Goal: Task Accomplishment & Management: Manage account settings

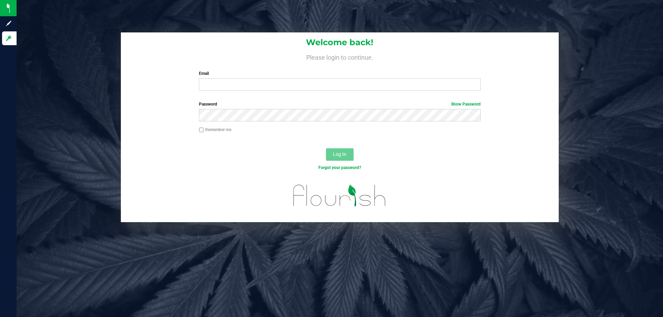
click at [287, 75] on label "Email" at bounding box center [339, 73] width 281 height 6
click at [287, 78] on input "Email" at bounding box center [339, 84] width 281 height 12
type input "[EMAIL_ADDRESS][DOMAIN_NAME]"
click at [326, 148] on button "Log In" at bounding box center [340, 154] width 28 height 12
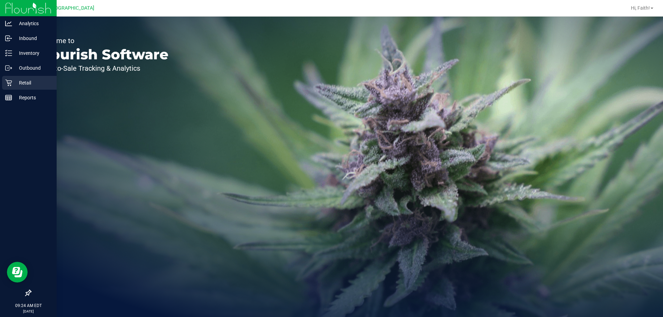
click at [13, 84] on p "Retail" at bounding box center [32, 83] width 41 height 8
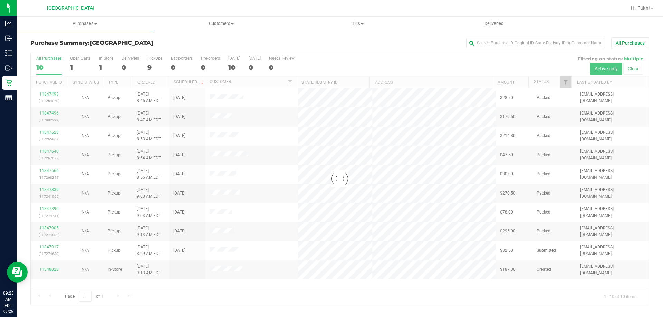
click at [236, 264] on div at bounding box center [340, 179] width 618 height 252
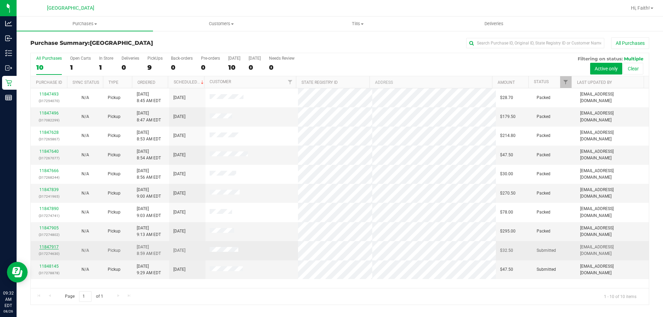
click at [50, 248] on link "11847917" at bounding box center [48, 247] width 19 height 5
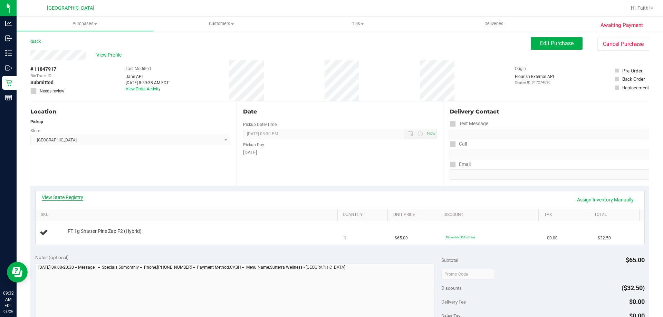
click at [64, 199] on link "View State Registry" at bounding box center [62, 197] width 41 height 7
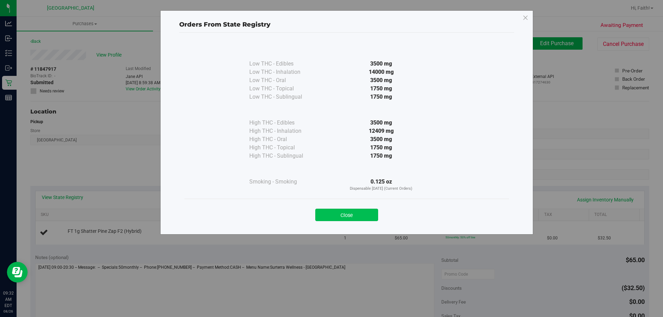
click at [335, 215] on button "Close" at bounding box center [346, 215] width 63 height 12
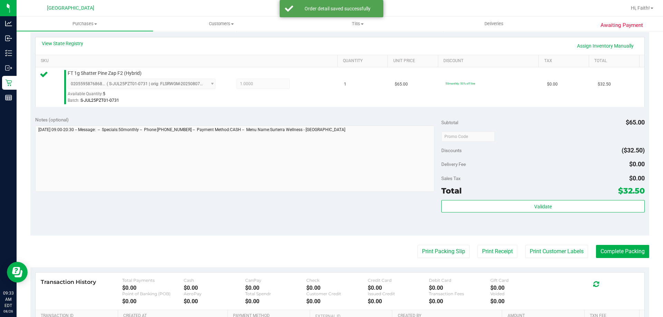
scroll to position [207, 0]
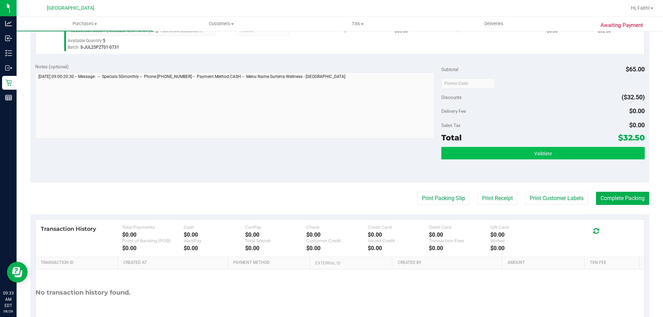
drag, startPoint x: 570, startPoint y: 142, endPoint x: 560, endPoint y: 157, distance: 18.1
click at [567, 147] on div "Subtotal $65.00 Discounts ($32.50) Delivery Fee $0.00 Sales Tax $0.00 Total $32…" at bounding box center [542, 120] width 203 height 115
click at [560, 157] on button "Validate" at bounding box center [542, 153] width 203 height 12
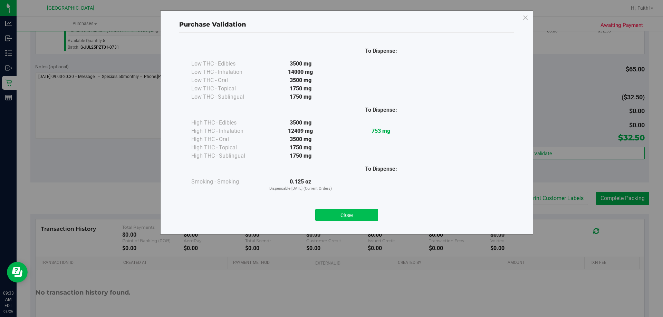
click at [353, 216] on button "Close" at bounding box center [346, 215] width 63 height 12
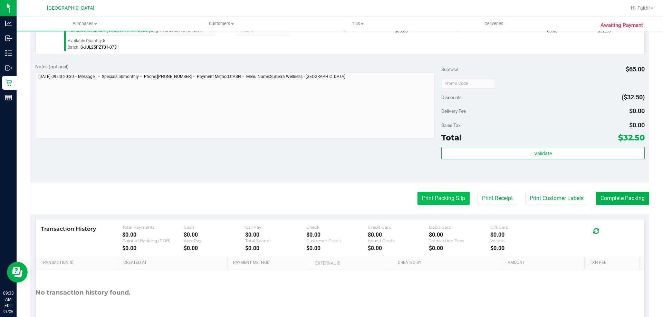
click at [418, 203] on button "Print Packing Slip" at bounding box center [444, 198] width 52 height 13
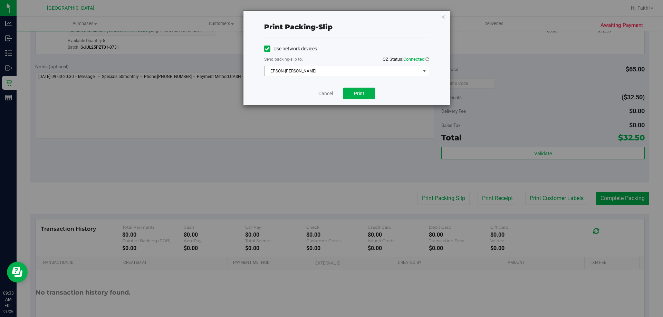
click at [321, 70] on span "EPSON-AUDREY-KITCHING" at bounding box center [343, 71] width 156 height 10
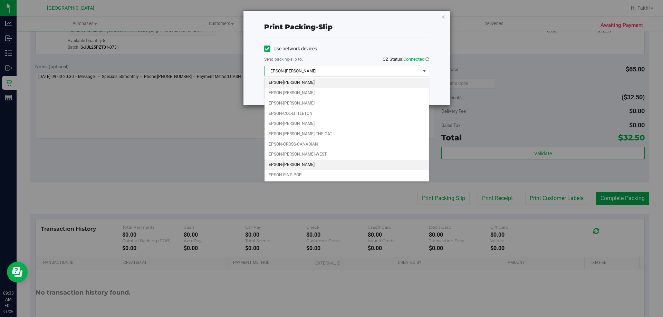
click at [297, 164] on li "EPSON-LIONEL-RICHIE" at bounding box center [347, 165] width 164 height 10
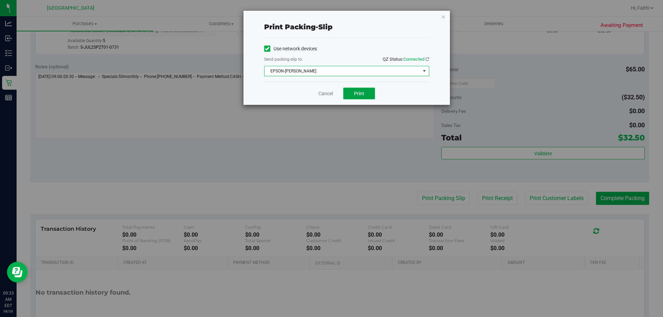
click at [365, 92] on button "Print" at bounding box center [359, 94] width 32 height 12
click at [560, 151] on div "Print packing-slip Use network devices Send packing-slip to: QZ Status: Connect…" at bounding box center [334, 158] width 668 height 317
click at [442, 16] on icon "button" at bounding box center [443, 16] width 5 height 8
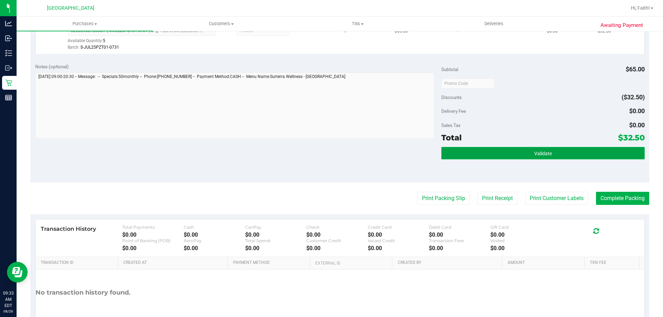
click at [539, 148] on button "Validate" at bounding box center [542, 153] width 203 height 12
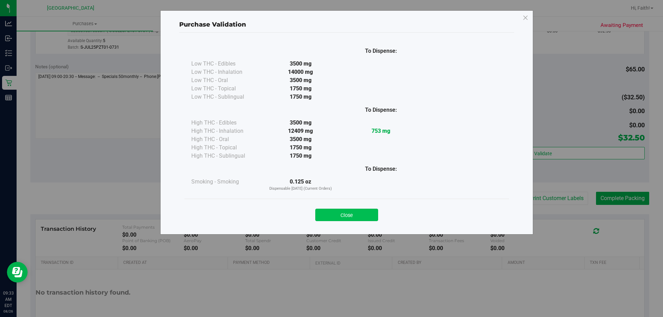
click at [359, 210] on button "Close" at bounding box center [346, 215] width 63 height 12
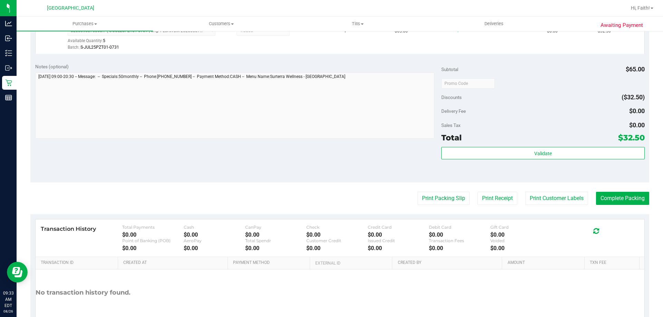
click at [616, 212] on purchase-details "Back Edit Purchase Cancel Purchase View Profile # 11847917 BioTrack ID: - Submi…" at bounding box center [339, 87] width 619 height 514
click at [614, 198] on button "Complete Packing" at bounding box center [622, 198] width 53 height 13
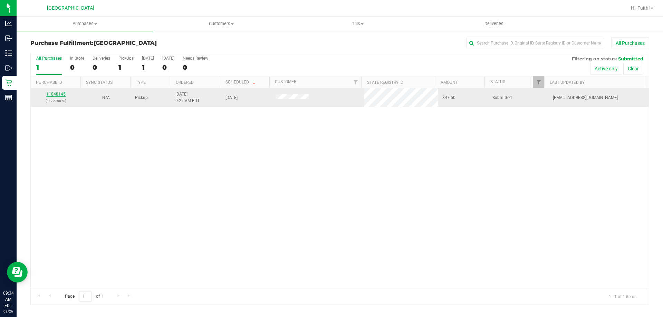
click at [55, 94] on link "11848145" at bounding box center [55, 94] width 19 height 5
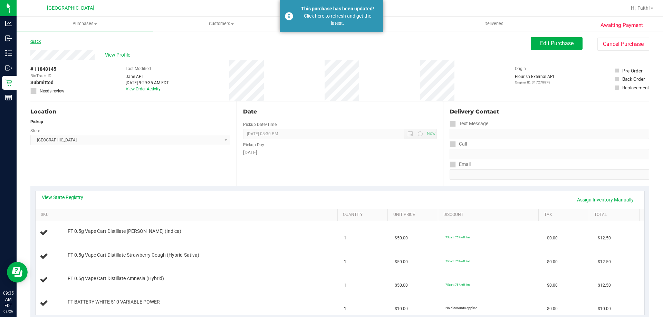
click at [31, 41] on icon at bounding box center [30, 41] width 1 height 4
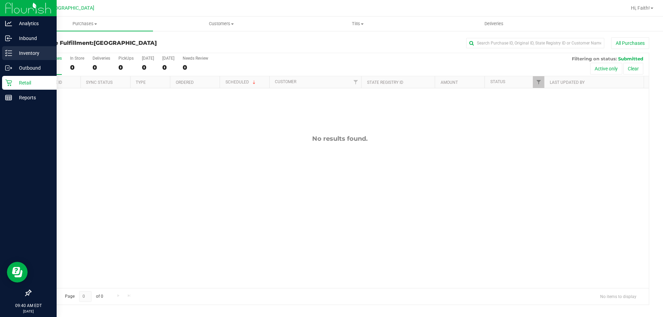
click at [10, 56] on line at bounding box center [10, 56] width 4 height 0
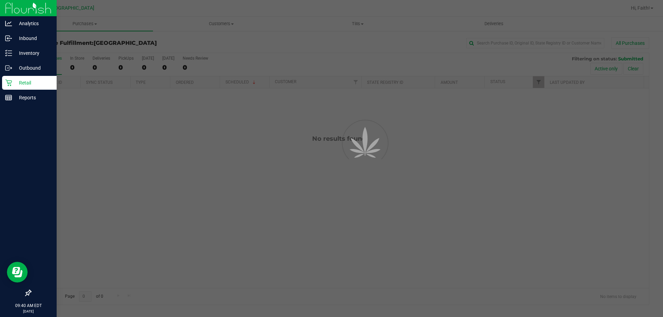
click at [131, 166] on div at bounding box center [331, 158] width 663 height 317
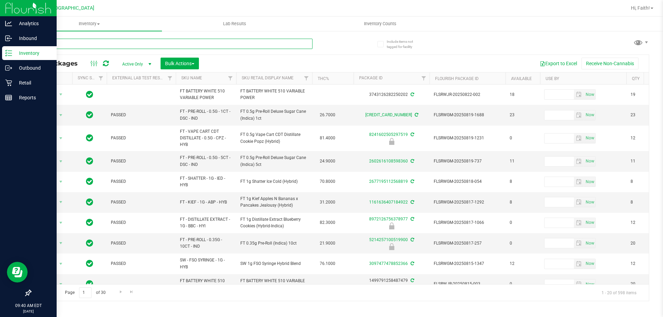
click at [264, 44] on input "text" at bounding box center [171, 44] width 282 height 10
type input "mint"
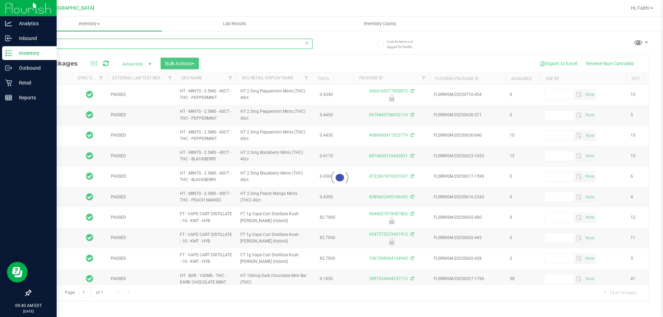
type input "2025-12-30"
type input "2025-12-21"
type input "2025-12-16"
type input "2025-12-20"
type input "2025-12-14"
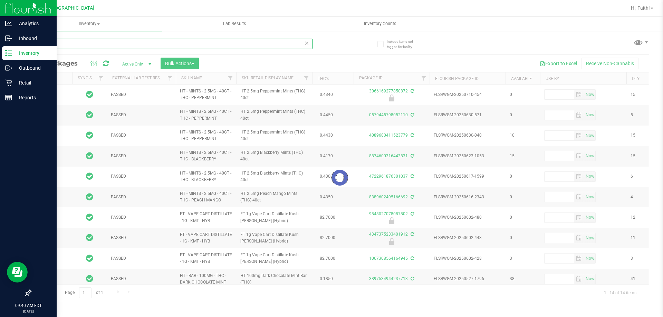
type input "2025-12-02"
type input "2025-11-24"
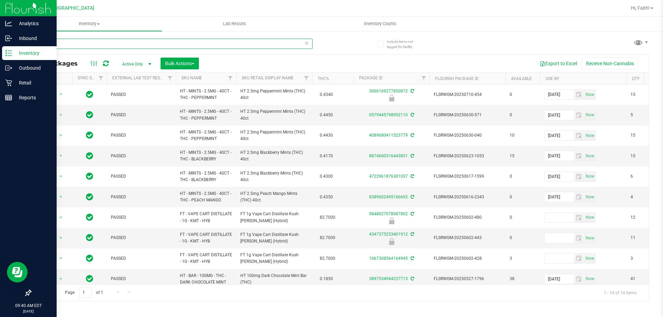
type input "m"
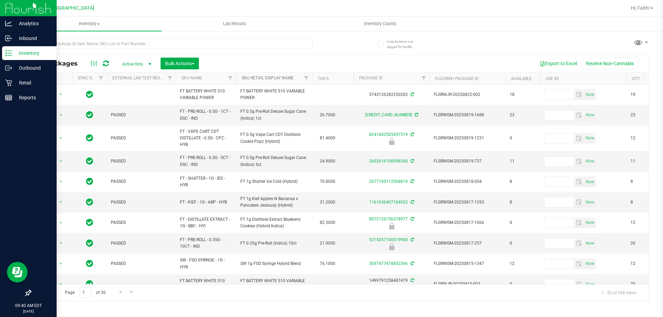
click at [270, 79] on link "Sku Retail Display Name" at bounding box center [268, 78] width 52 height 5
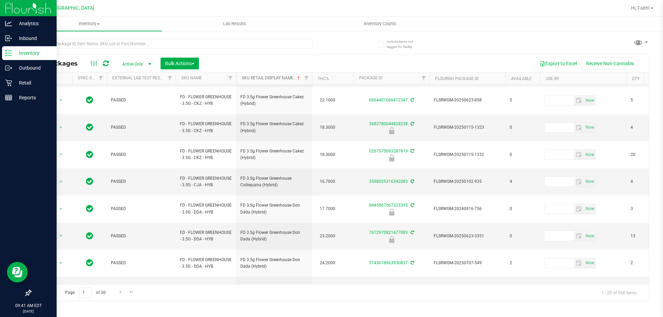
scroll to position [222, 0]
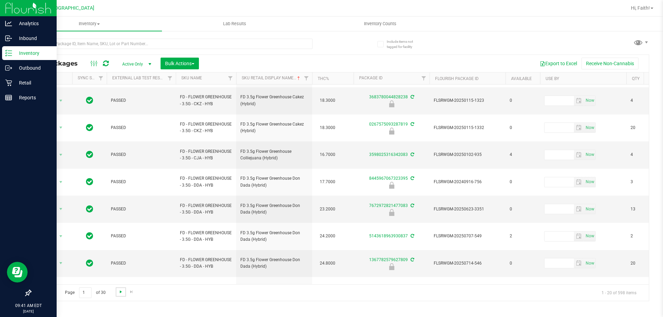
click at [119, 290] on span "Go to the next page" at bounding box center [121, 292] width 6 height 6
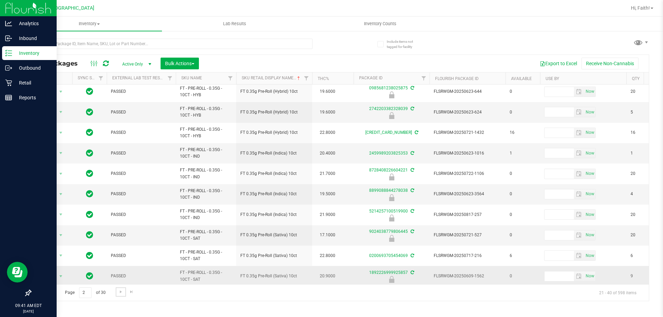
scroll to position [215, 0]
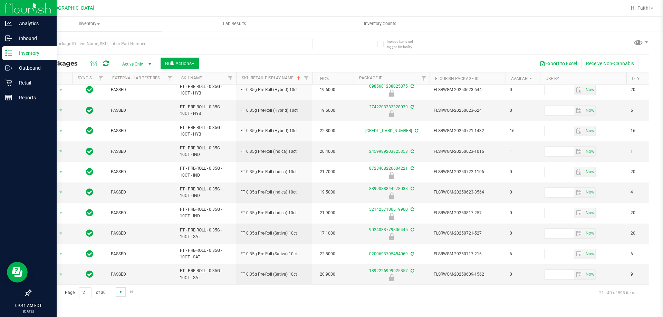
click at [121, 291] on span "Go to the next page" at bounding box center [121, 292] width 6 height 6
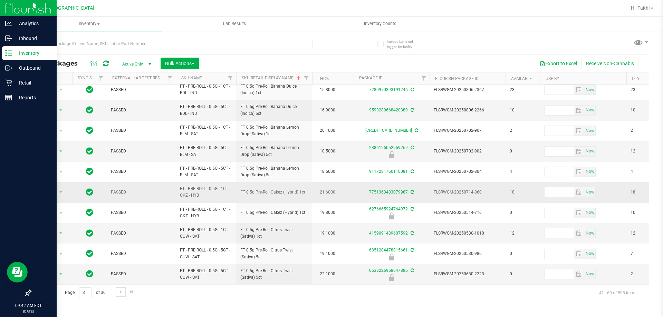
scroll to position [215, 0]
click at [123, 292] on span "Go to the next page" at bounding box center [121, 292] width 6 height 6
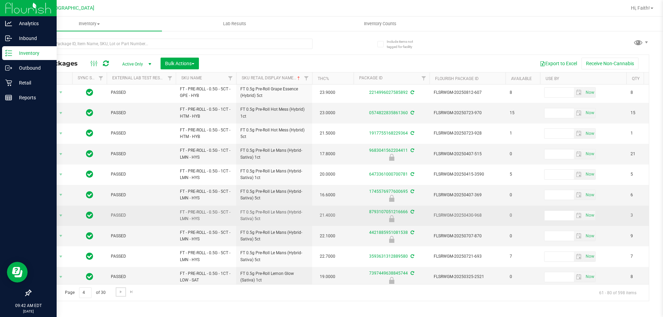
scroll to position [215, 0]
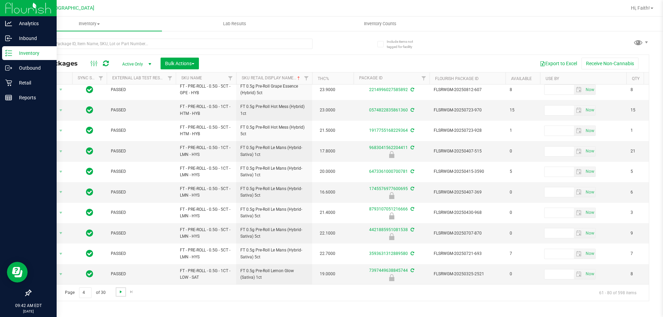
click at [122, 294] on span "Go to the next page" at bounding box center [121, 292] width 6 height 6
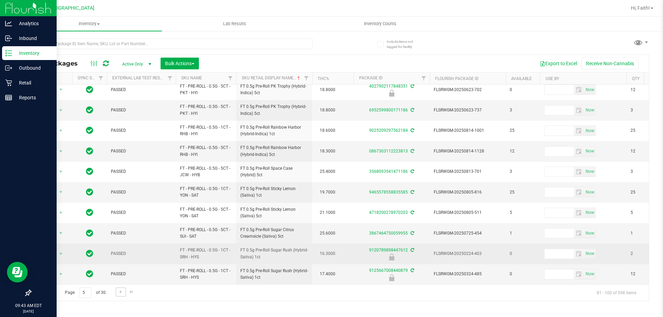
scroll to position [215, 0]
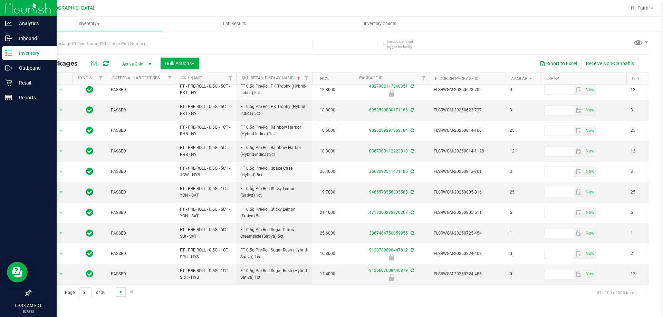
click at [119, 290] on span "Go to the next page" at bounding box center [121, 292] width 6 height 6
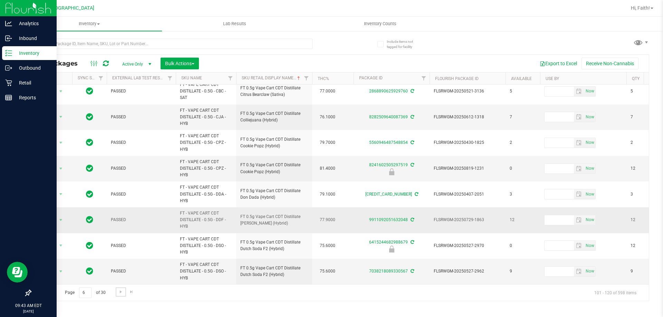
scroll to position [284, 0]
click at [121, 291] on span "Go to the next page" at bounding box center [121, 292] width 6 height 6
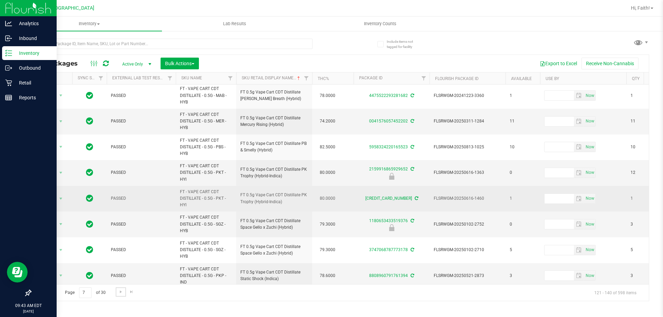
scroll to position [320, 0]
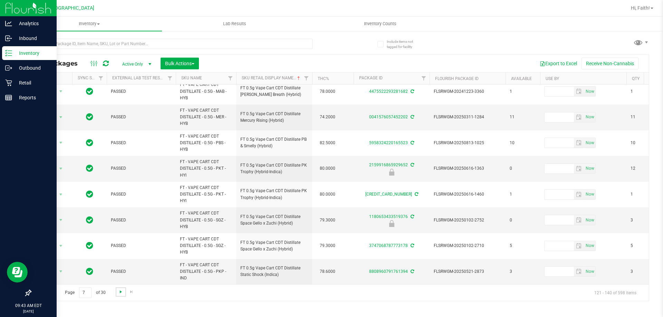
click at [123, 291] on span "Go to the next page" at bounding box center [121, 292] width 6 height 6
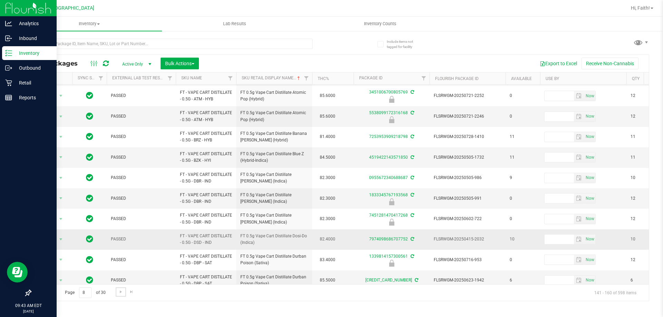
scroll to position [239, 0]
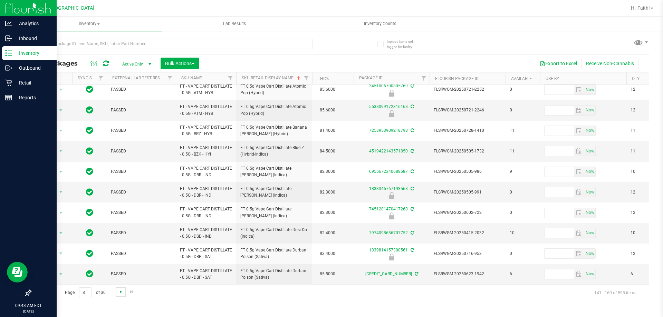
click at [120, 292] on span "Go to the next page" at bounding box center [121, 292] width 6 height 6
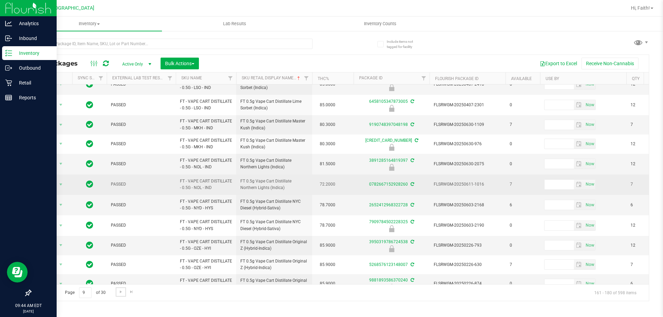
scroll to position [207, 0]
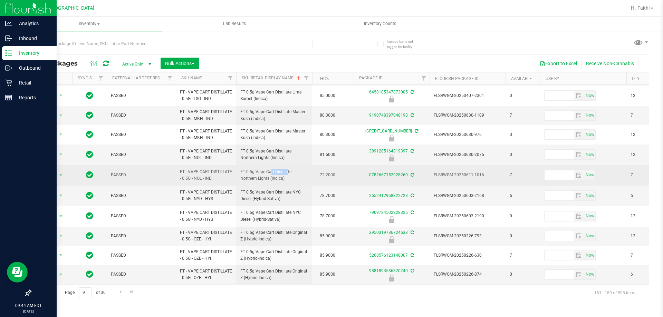
drag, startPoint x: 251, startPoint y: 171, endPoint x: 274, endPoint y: 170, distance: 22.4
click at [274, 170] on span "FT 0.5g Vape Cart Distillate Northern Lights (Indica)" at bounding box center [274, 175] width 68 height 13
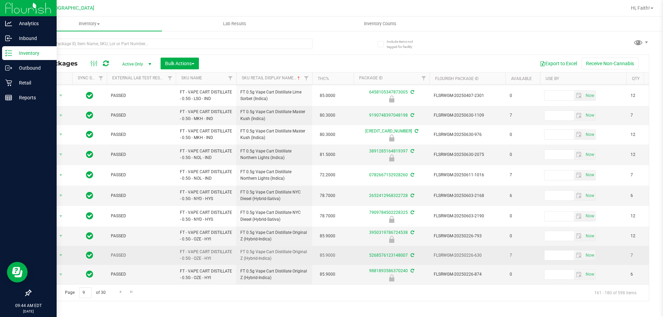
scroll to position [209, 0]
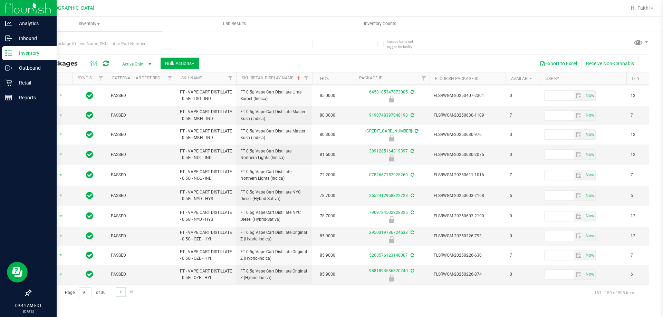
click at [121, 289] on link "Go to the next page" at bounding box center [121, 292] width 10 height 9
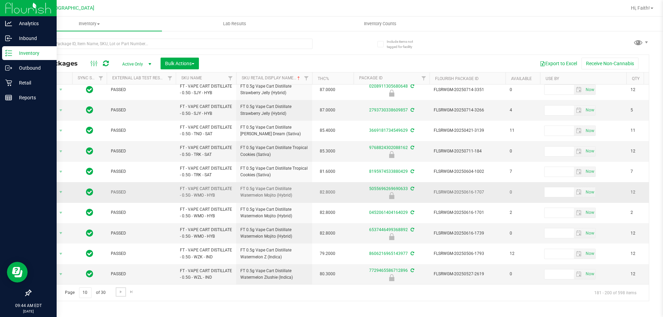
scroll to position [235, 0]
click at [118, 289] on span "Go to the next page" at bounding box center [121, 292] width 6 height 6
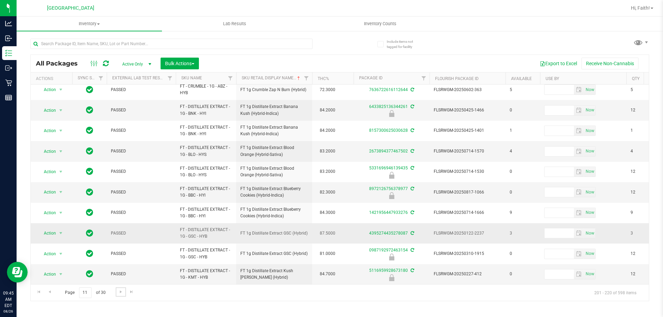
scroll to position [215, 0]
click at [120, 294] on span "Go to the next page" at bounding box center [121, 292] width 6 height 6
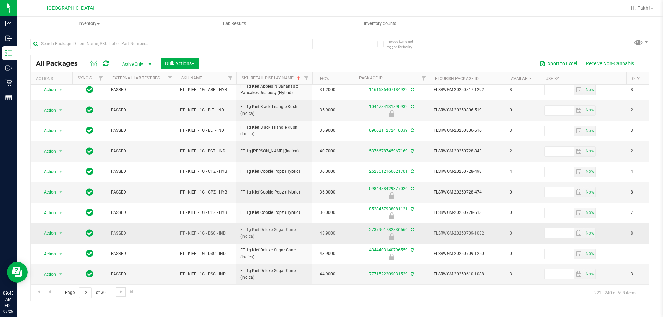
scroll to position [215, 0]
click at [124, 292] on link "Go to the next page" at bounding box center [121, 292] width 10 height 9
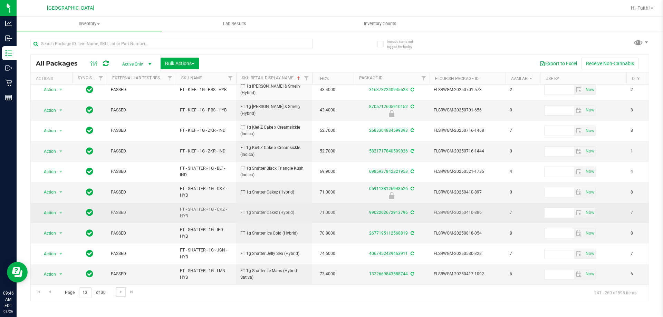
scroll to position [215, 0]
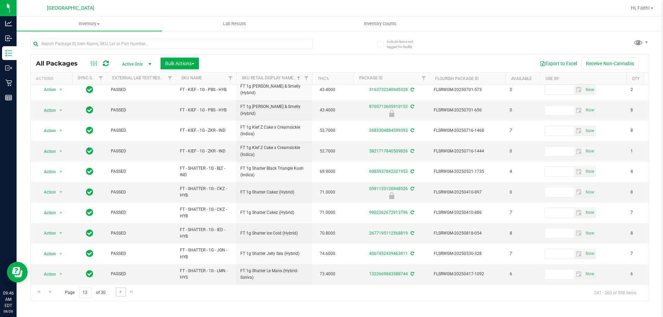
click at [125, 292] on link "Go to the next page" at bounding box center [121, 292] width 10 height 9
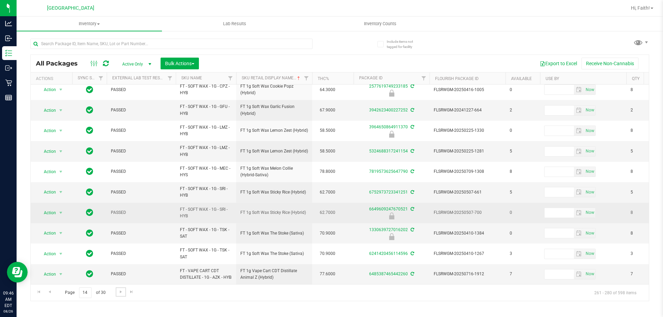
scroll to position [220, 0]
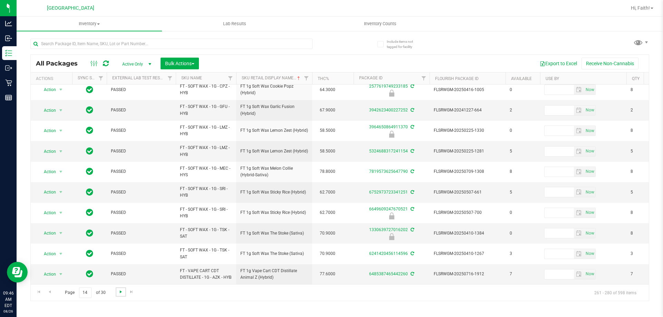
click at [121, 294] on span "Go to the next page" at bounding box center [121, 292] width 6 height 6
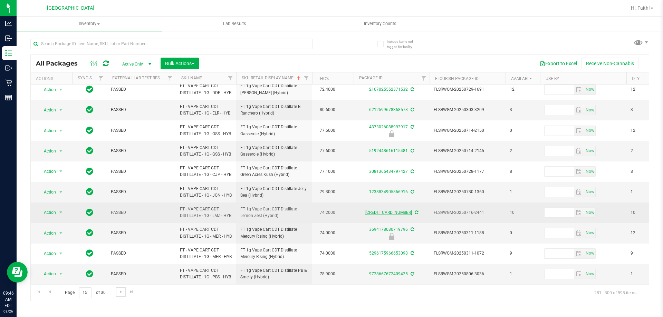
scroll to position [268, 0]
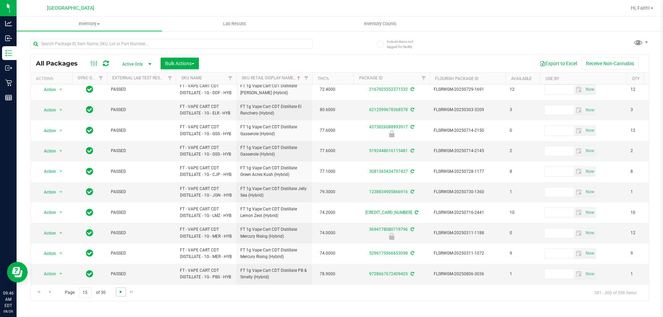
click at [119, 294] on span "Go to the next page" at bounding box center [121, 292] width 6 height 6
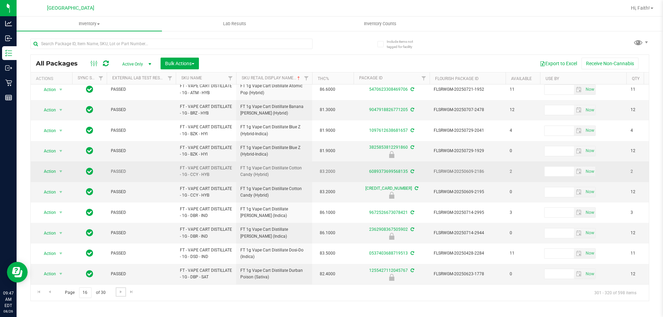
scroll to position [231, 0]
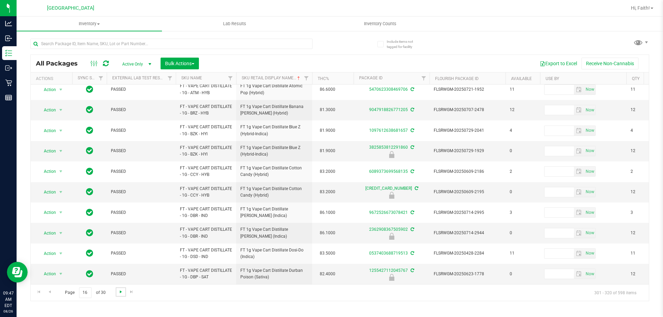
click at [122, 291] on span "Go to the next page" at bounding box center [121, 292] width 6 height 6
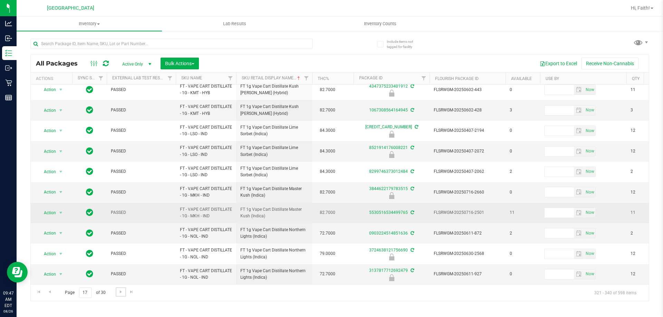
scroll to position [215, 0]
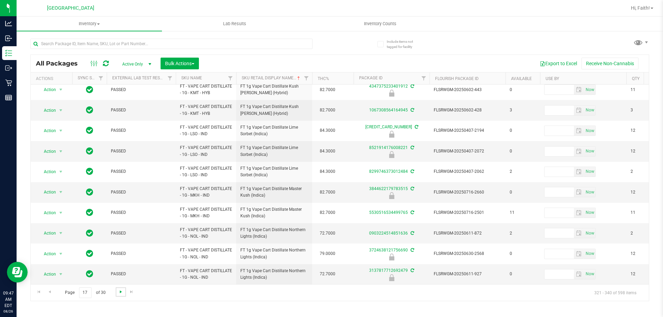
click at [121, 291] on span "Go to the next page" at bounding box center [121, 292] width 6 height 6
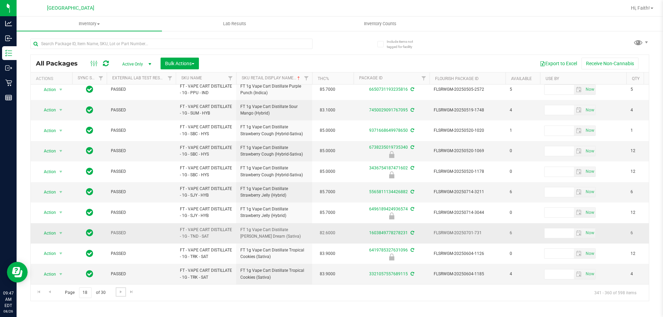
scroll to position [212, 0]
click at [120, 290] on span "Go to the next page" at bounding box center [121, 292] width 6 height 6
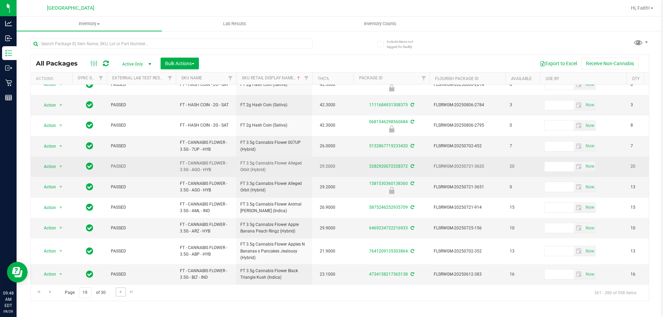
scroll to position [220, 0]
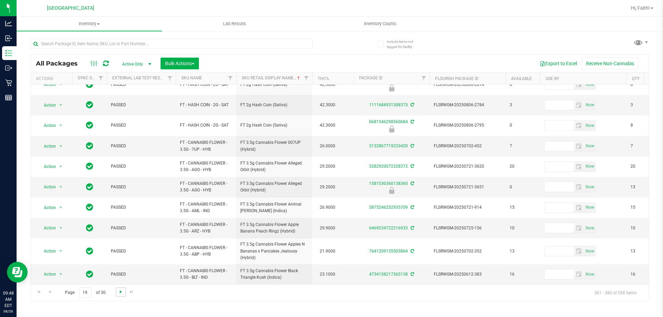
click at [121, 291] on span "Go to the next page" at bounding box center [121, 292] width 6 height 6
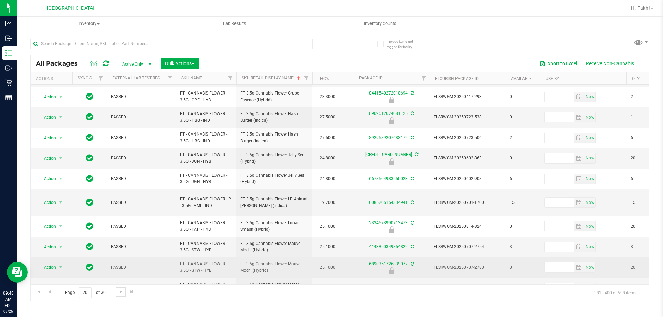
scroll to position [215, 0]
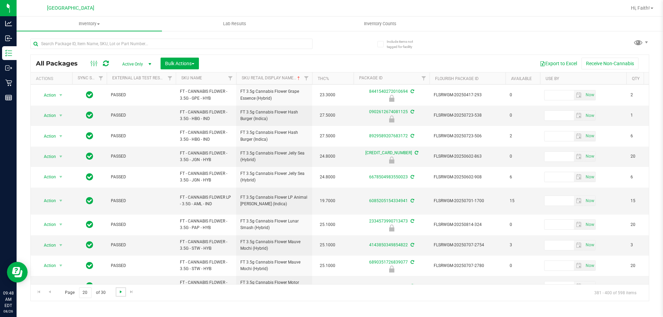
click at [119, 290] on span "Go to the next page" at bounding box center [121, 292] width 6 height 6
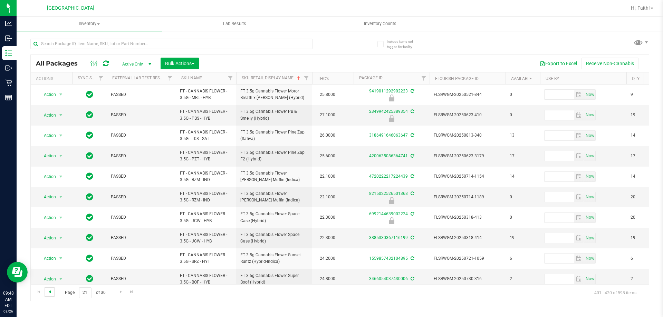
click at [51, 292] on span "Go to the previous page" at bounding box center [50, 292] width 6 height 6
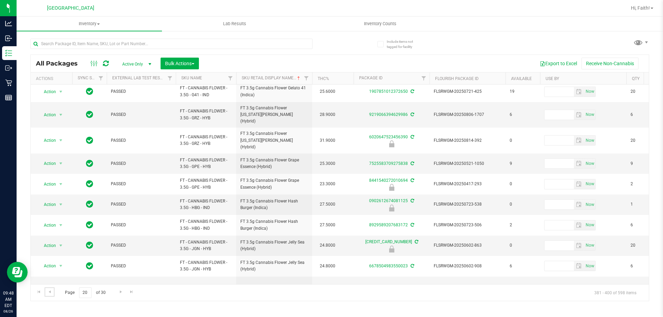
scroll to position [215, 0]
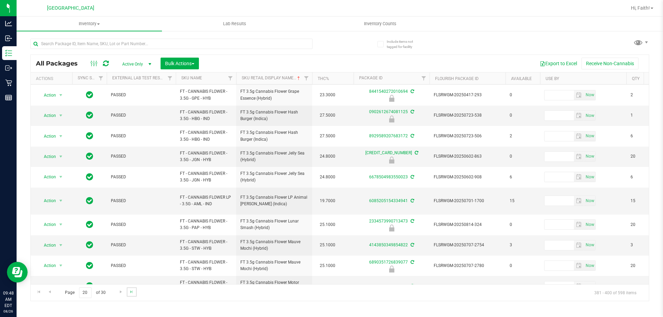
click at [127, 292] on link "Go to the last page" at bounding box center [132, 292] width 10 height 9
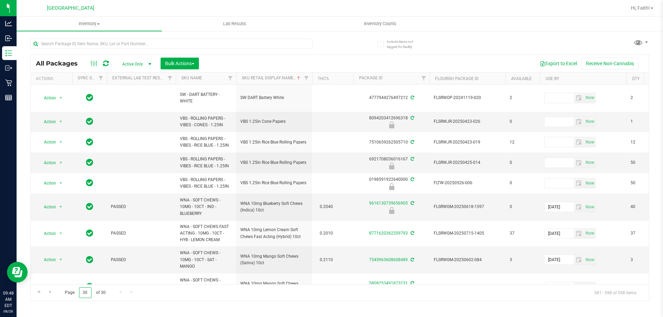
click at [85, 292] on input "30" at bounding box center [85, 293] width 12 height 11
type input "21"
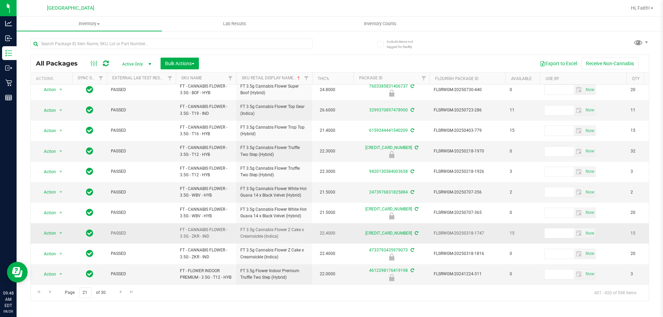
scroll to position [215, 0]
click at [118, 291] on span "Go to the next page" at bounding box center [121, 292] width 6 height 6
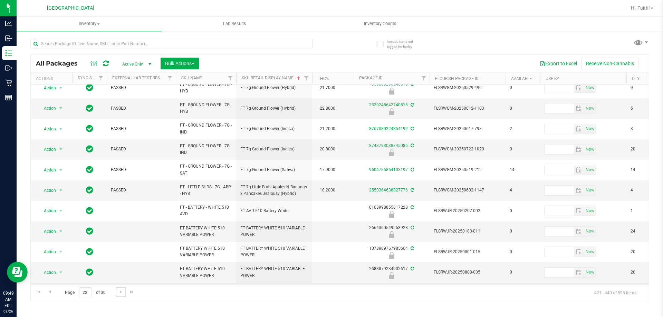
scroll to position [220, 0]
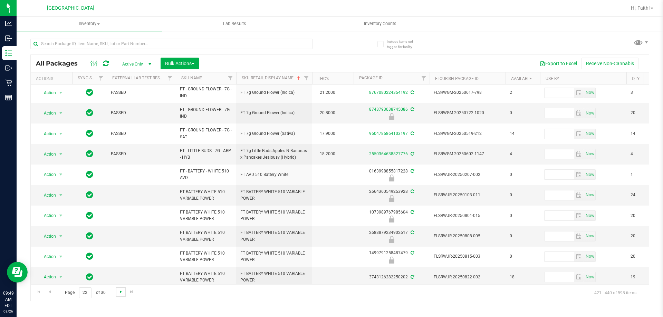
click at [123, 292] on span "Go to the next page" at bounding box center [121, 292] width 6 height 6
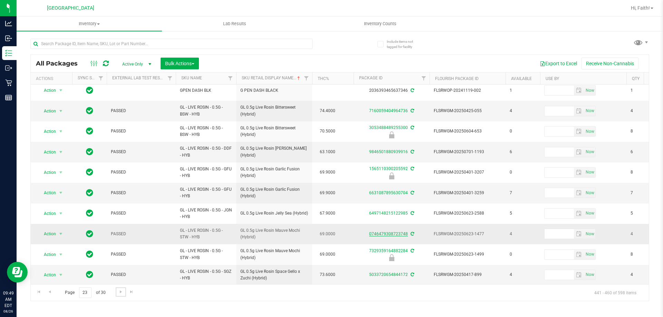
scroll to position [222, 0]
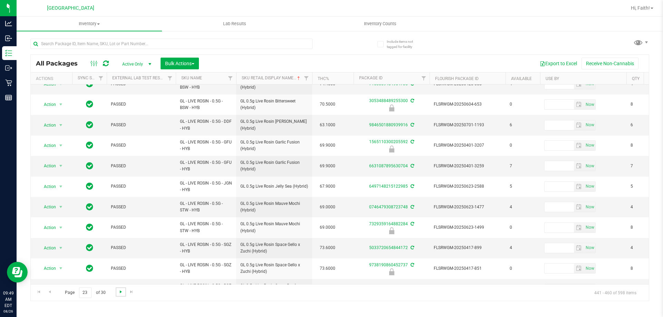
click at [119, 293] on span "Go to the next page" at bounding box center [121, 292] width 6 height 6
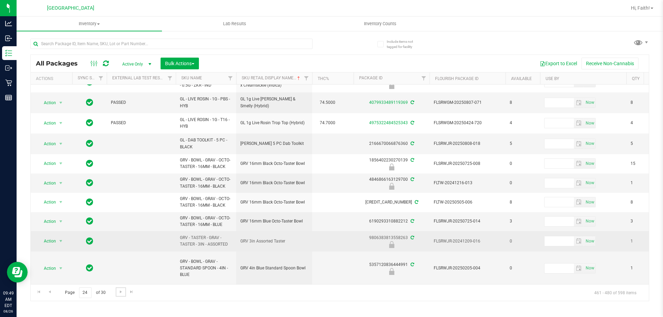
scroll to position [223, 0]
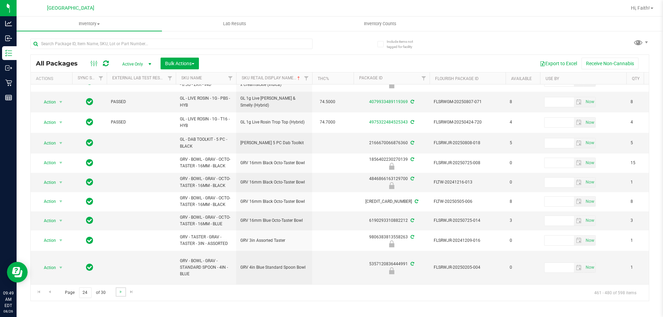
click at [121, 295] on link "Go to the next page" at bounding box center [121, 292] width 10 height 9
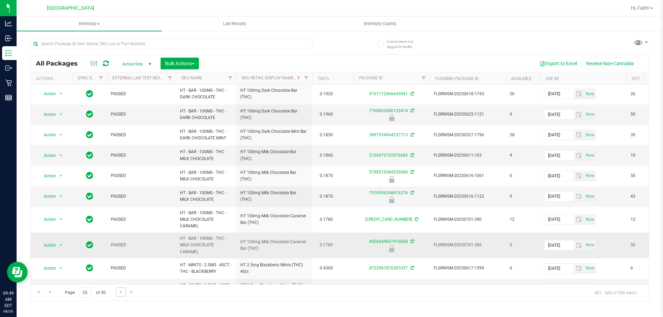
scroll to position [331, 0]
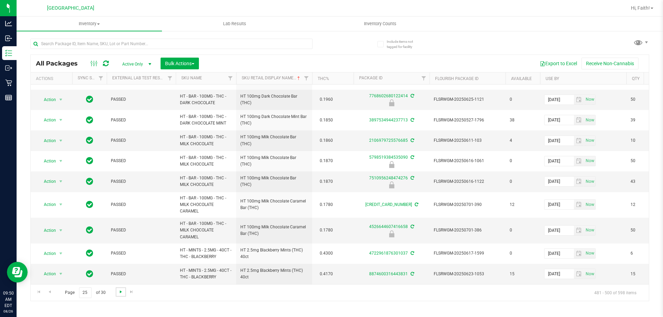
click at [119, 293] on span "Go to the next page" at bounding box center [121, 292] width 6 height 6
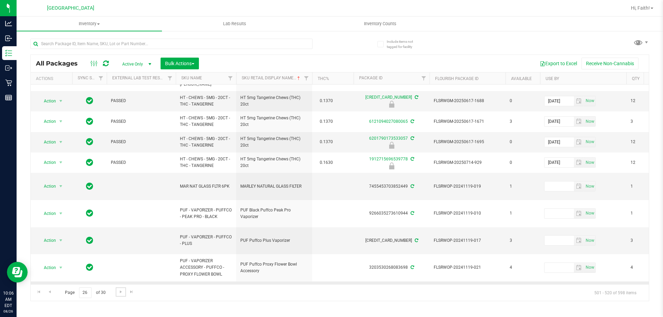
scroll to position [259, 0]
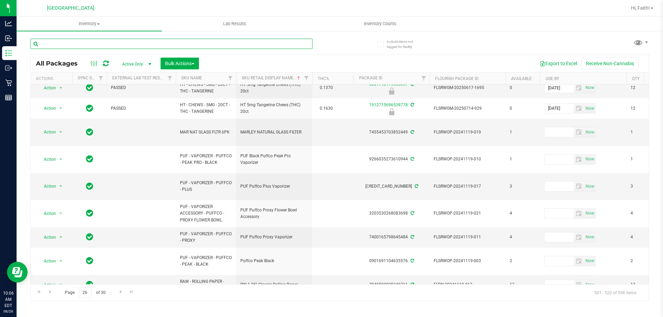
click at [111, 42] on input "text" at bounding box center [171, 44] width 282 height 10
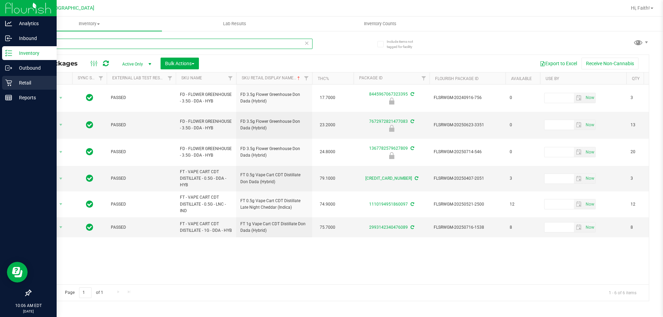
drag, startPoint x: 54, startPoint y: 47, endPoint x: 0, endPoint y: 82, distance: 64.1
click at [0, 82] on div "Analytics Inbound Inventory Outbound Retail Reports 10:06 AM EDT 08/26/2025 08/…" at bounding box center [331, 158] width 663 height 317
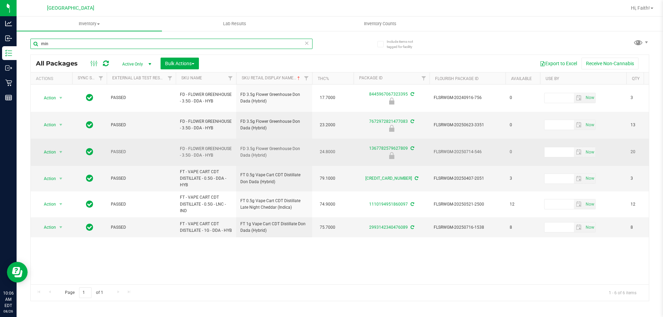
type input "mint"
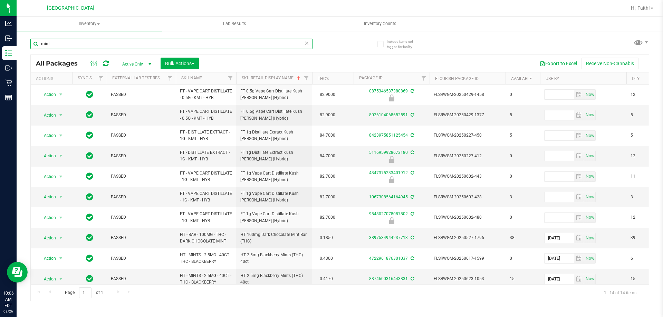
click at [64, 44] on input "mint" at bounding box center [171, 44] width 282 height 10
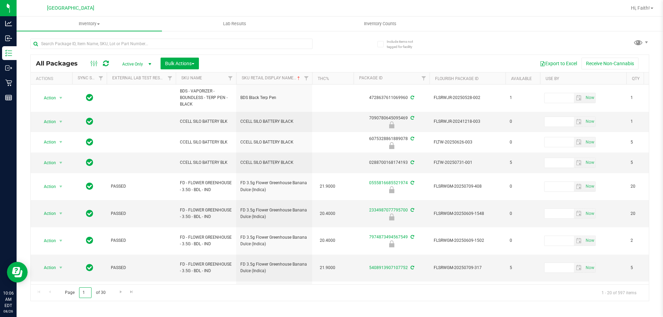
click at [88, 295] on input "1" at bounding box center [85, 293] width 12 height 11
click at [87, 295] on input "1" at bounding box center [85, 293] width 12 height 11
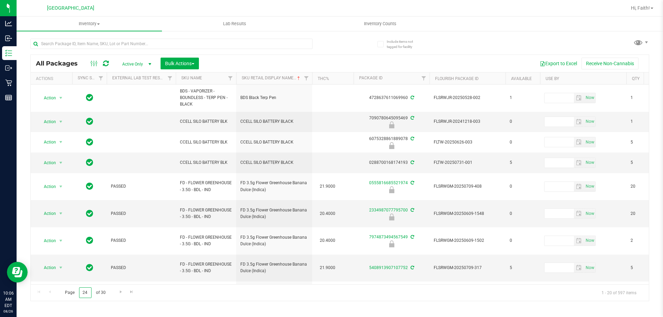
type input "24"
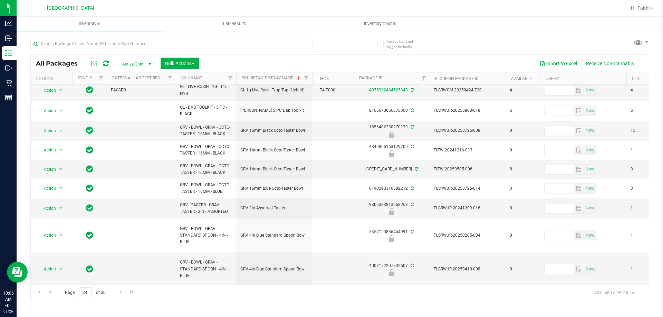
scroll to position [237, 0]
click at [119, 291] on span "Go to the next page" at bounding box center [121, 292] width 6 height 6
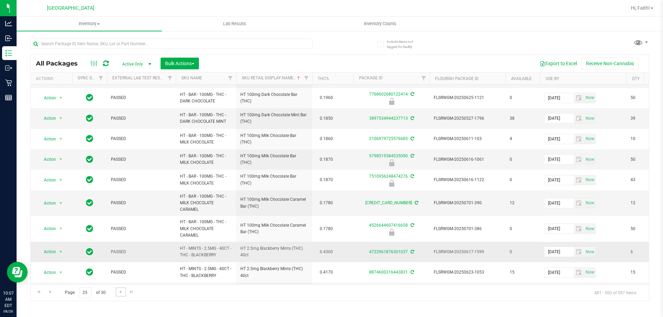
scroll to position [317, 0]
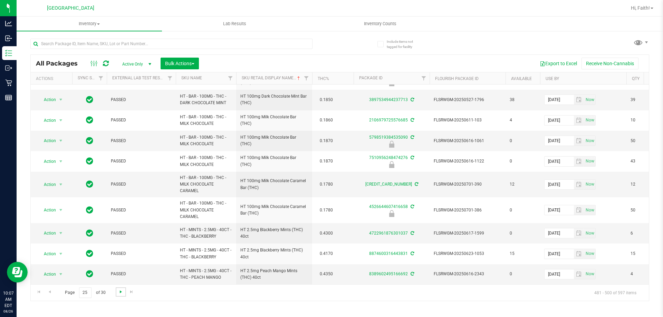
click at [122, 291] on span "Go to the next page" at bounding box center [121, 292] width 6 height 6
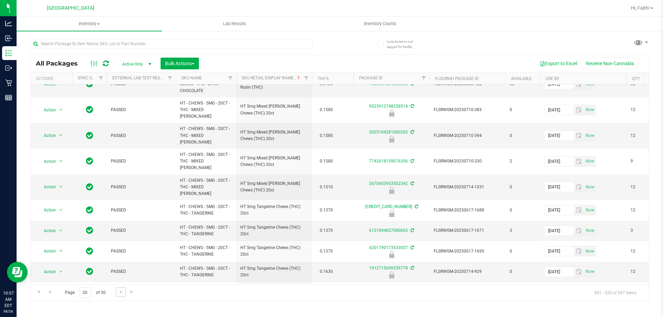
scroll to position [259, 0]
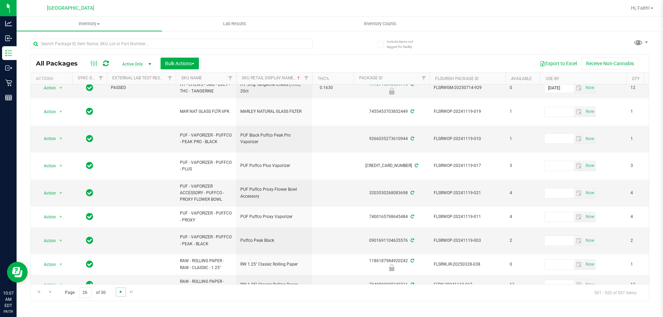
click at [123, 291] on span "Go to the next page" at bounding box center [121, 292] width 6 height 6
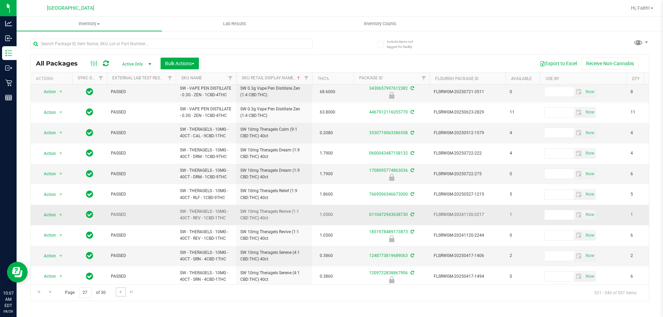
scroll to position [235, 0]
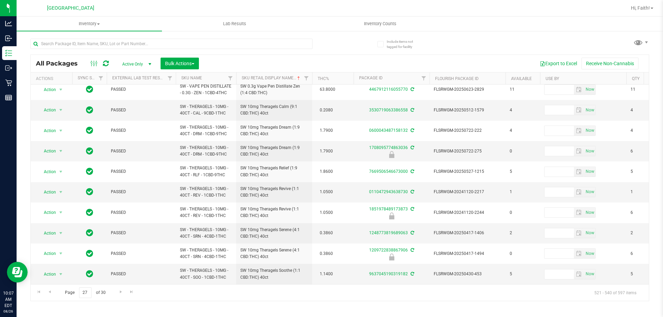
click at [115, 296] on div "Page 27 of 30 521 - 540 of 597 items" at bounding box center [340, 293] width 618 height 17
click at [119, 296] on link "Go to the next page" at bounding box center [121, 292] width 10 height 9
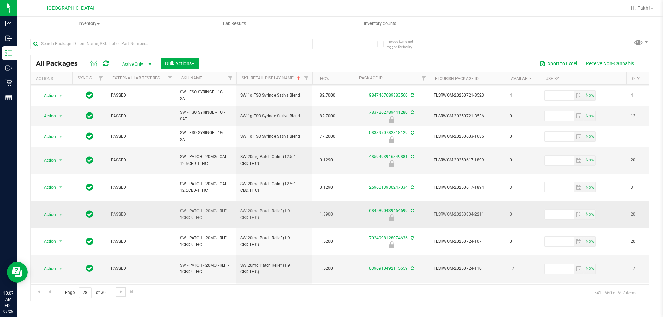
scroll to position [241, 0]
click at [123, 291] on span "Go to the next page" at bounding box center [121, 292] width 6 height 6
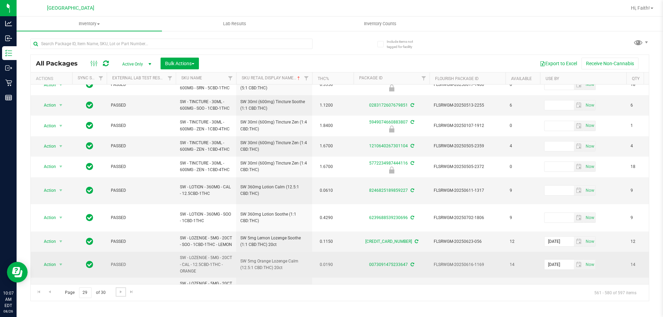
scroll to position [173, 0]
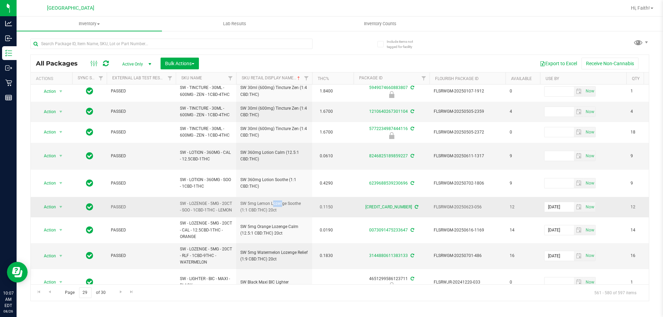
drag, startPoint x: 254, startPoint y: 191, endPoint x: 262, endPoint y: 191, distance: 8.6
click at [262, 201] on span "SW 5mg Lemon Lozenge Soothe (1:1 CBD:THC) 20ct" at bounding box center [274, 207] width 68 height 13
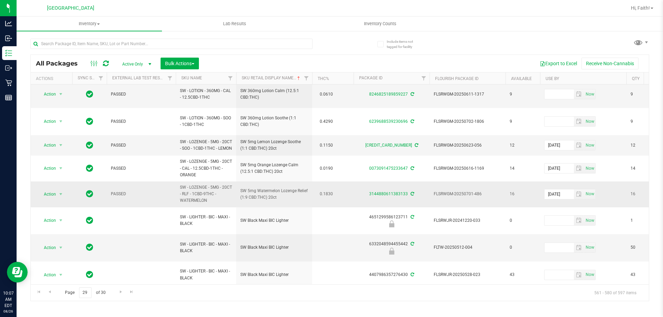
scroll to position [263, 0]
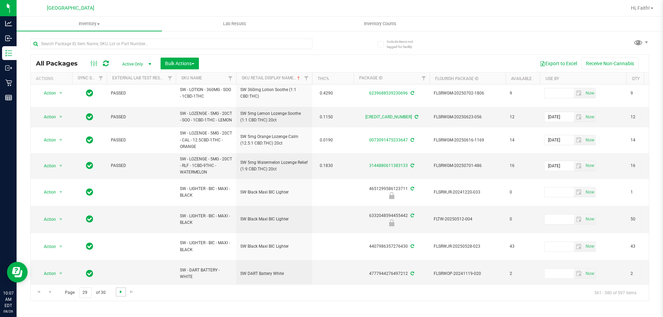
click at [122, 292] on span "Go to the next page" at bounding box center [121, 292] width 6 height 6
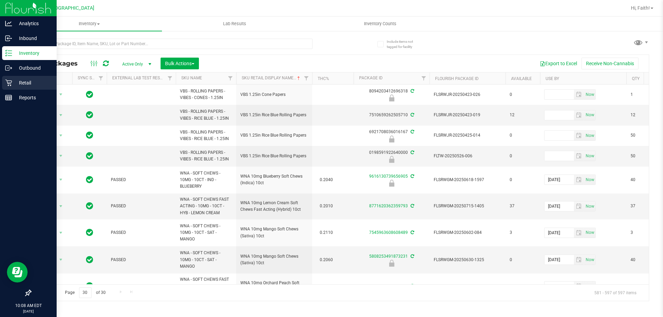
click at [17, 79] on p "Retail" at bounding box center [32, 83] width 41 height 8
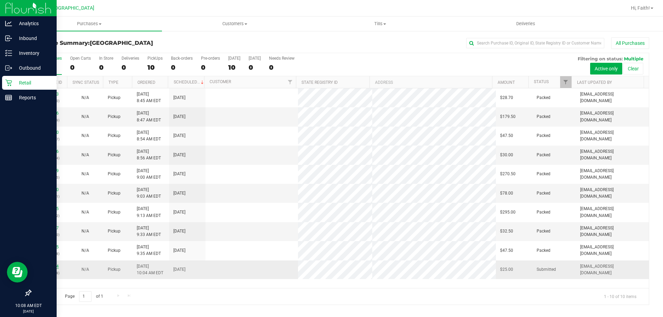
click at [51, 269] on link "11848384" at bounding box center [48, 266] width 19 height 5
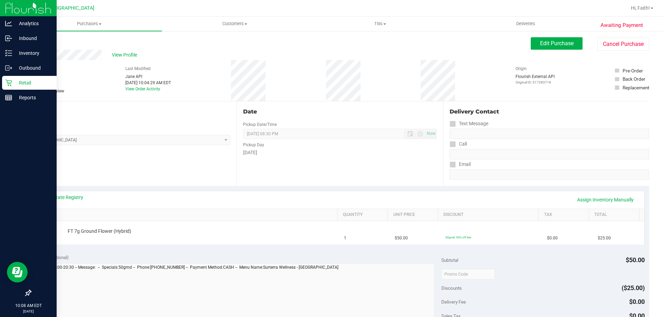
click at [60, 201] on div "View State Registry Assign Inventory Manually" at bounding box center [340, 200] width 596 height 12
click at [61, 198] on link "View State Registry" at bounding box center [62, 197] width 41 height 7
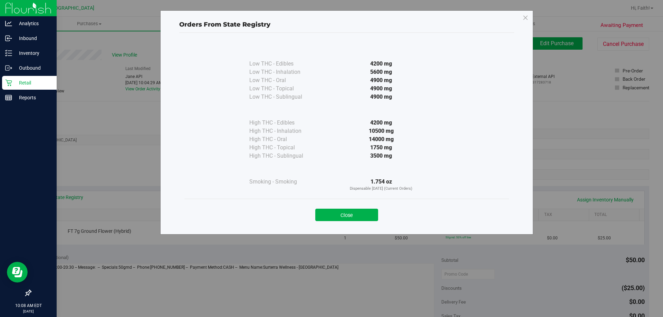
click at [370, 222] on div "Close" at bounding box center [346, 213] width 325 height 28
click at [364, 217] on button "Close" at bounding box center [346, 215] width 63 height 12
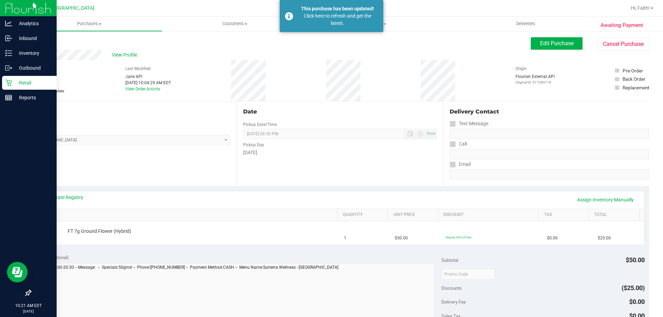
click at [11, 87] on div "Retail" at bounding box center [29, 83] width 55 height 14
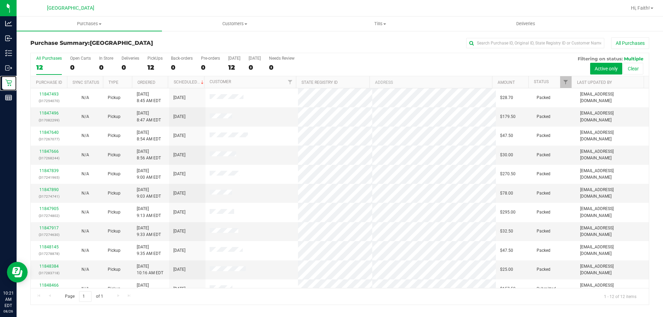
scroll to position [29, 0]
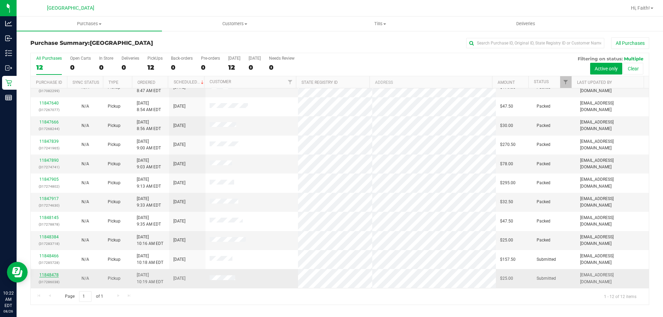
click at [53, 275] on link "11848478" at bounding box center [48, 275] width 19 height 5
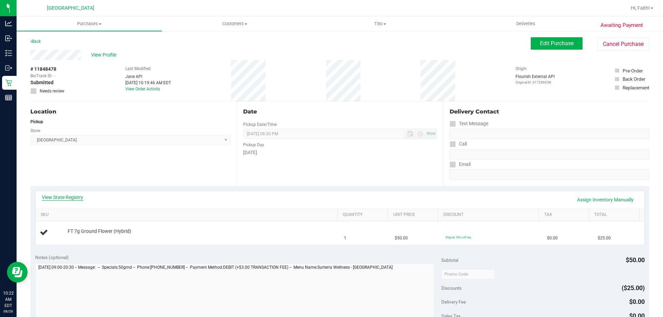
click at [76, 200] on link "View State Registry" at bounding box center [62, 197] width 41 height 7
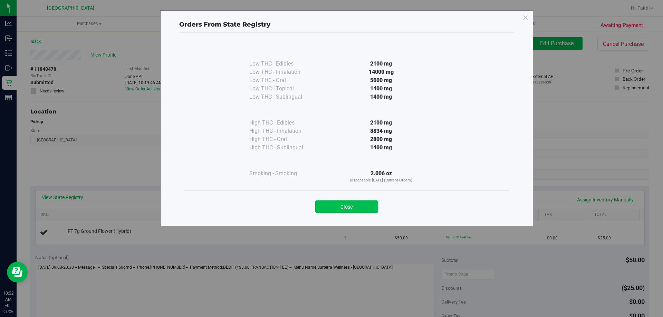
click at [339, 205] on button "Close" at bounding box center [346, 207] width 63 height 12
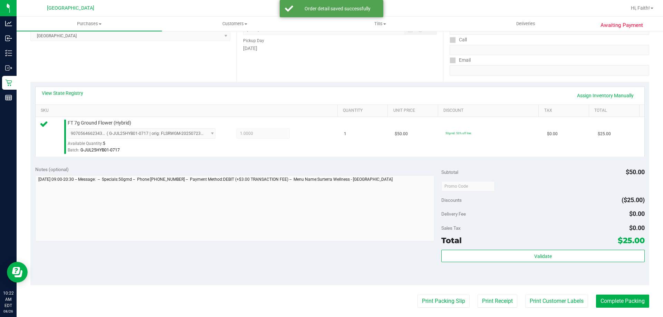
scroll to position [127, 0]
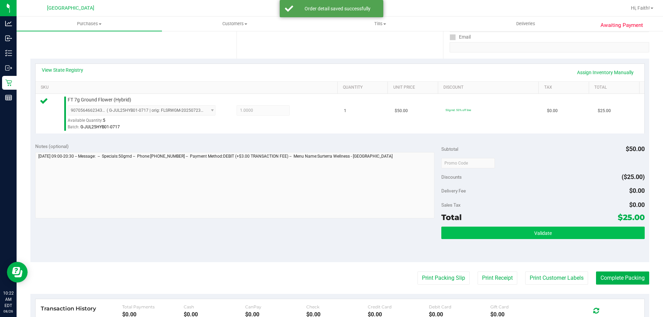
click at [564, 237] on button "Validate" at bounding box center [542, 233] width 203 height 12
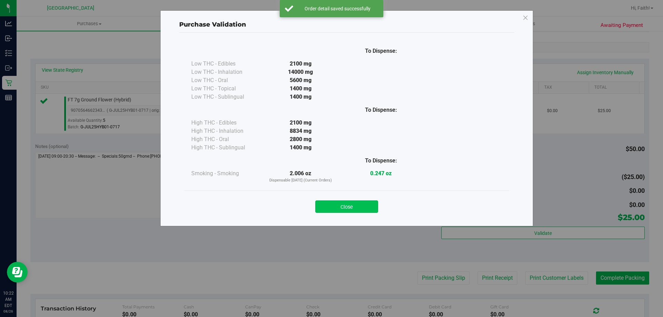
click at [364, 211] on button "Close" at bounding box center [346, 207] width 63 height 12
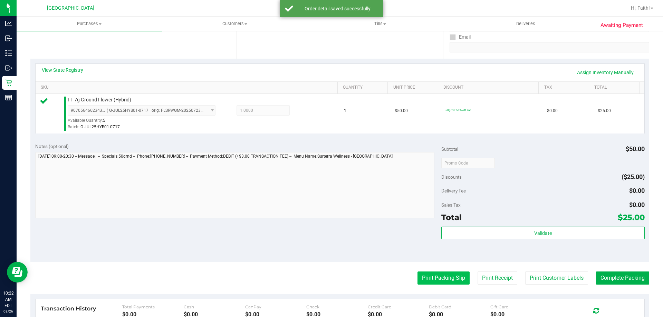
click at [429, 277] on button "Print Packing Slip" at bounding box center [444, 278] width 52 height 13
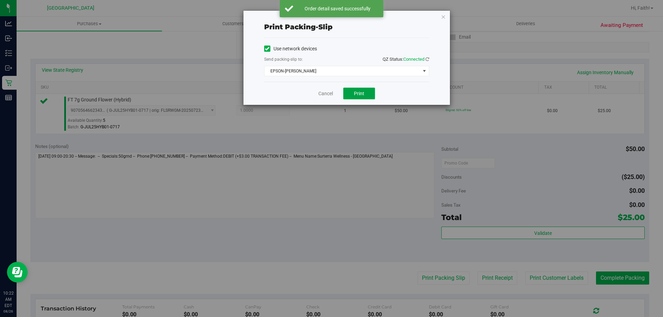
click at [362, 97] on button "Print" at bounding box center [359, 94] width 32 height 12
click at [441, 18] on icon "button" at bounding box center [443, 16] width 5 height 8
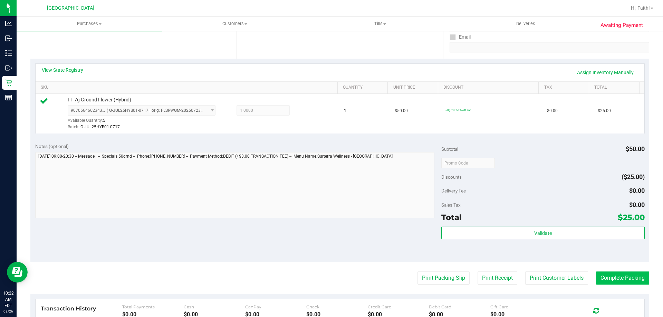
click at [620, 279] on button "Complete Packing" at bounding box center [622, 278] width 53 height 13
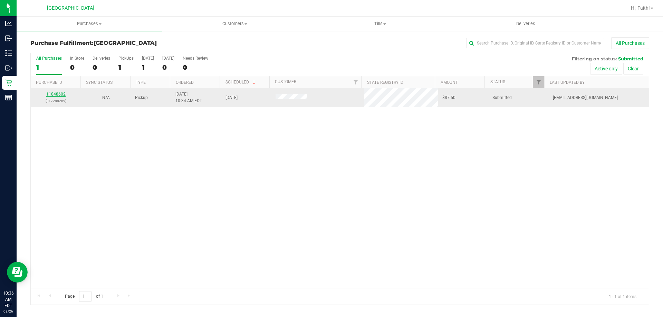
click at [57, 94] on link "11848602" at bounding box center [55, 94] width 19 height 5
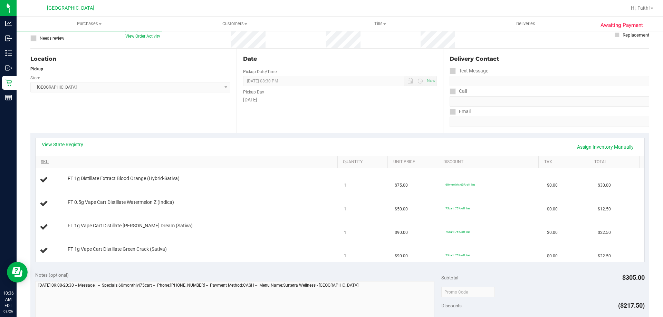
scroll to position [69, 0]
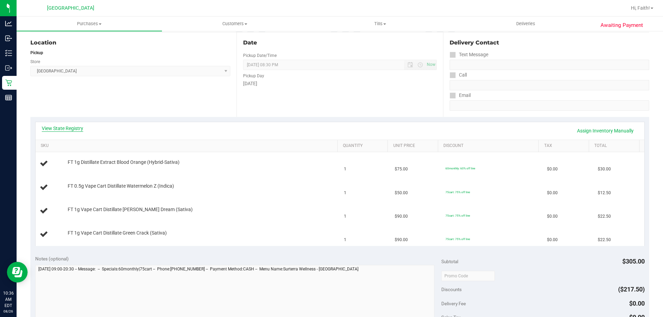
click at [70, 128] on link "View State Registry" at bounding box center [62, 128] width 41 height 7
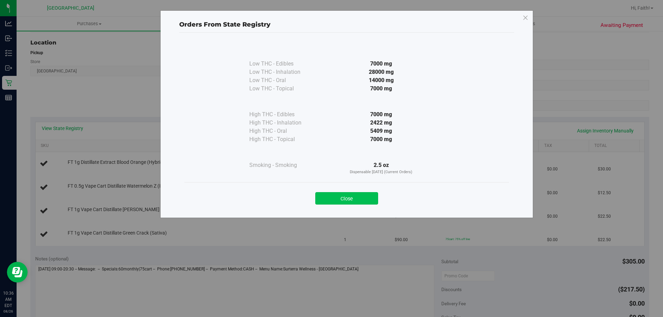
click at [358, 201] on button "Close" at bounding box center [346, 198] width 63 height 12
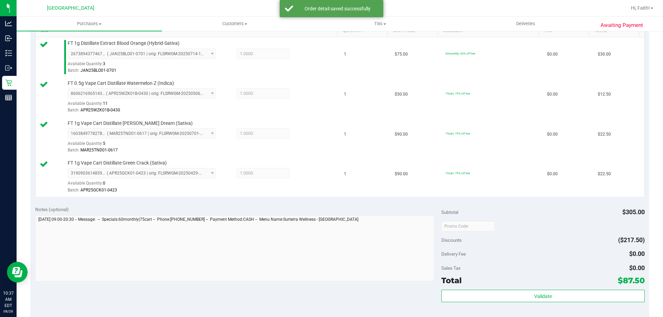
scroll to position [214, 0]
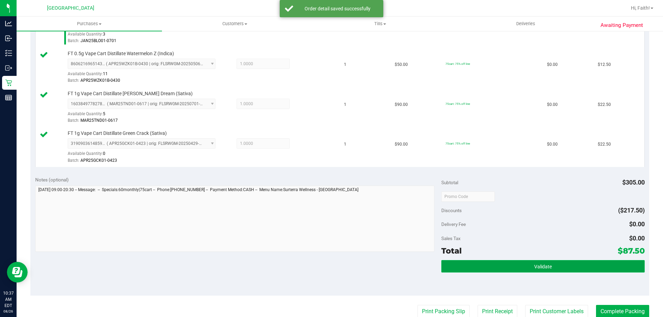
click at [558, 272] on button "Validate" at bounding box center [542, 266] width 203 height 12
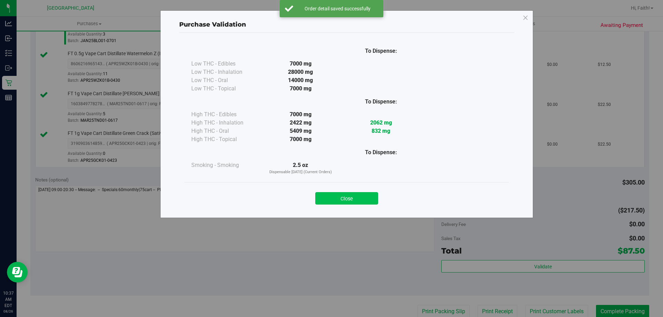
click at [360, 194] on button "Close" at bounding box center [346, 198] width 63 height 12
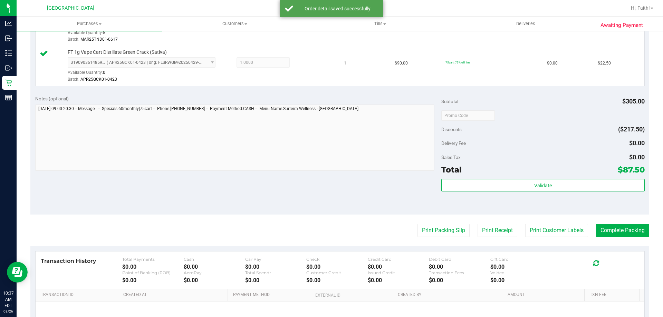
scroll to position [295, 0]
click at [442, 231] on button "Print Packing Slip" at bounding box center [444, 230] width 52 height 13
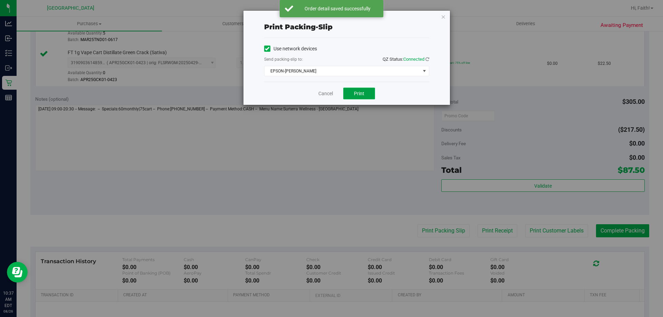
click at [354, 91] on span "Print" at bounding box center [359, 94] width 10 height 6
click at [443, 16] on icon "button" at bounding box center [443, 16] width 5 height 8
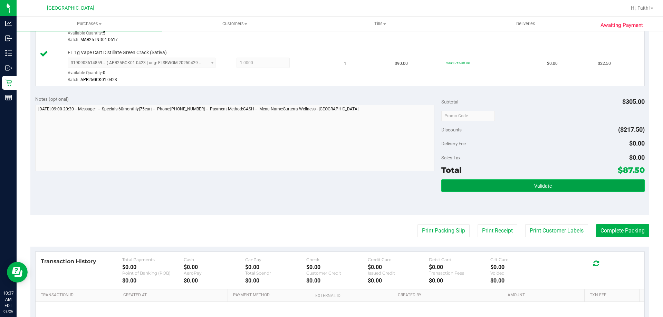
click at [566, 192] on button "Validate" at bounding box center [542, 186] width 203 height 12
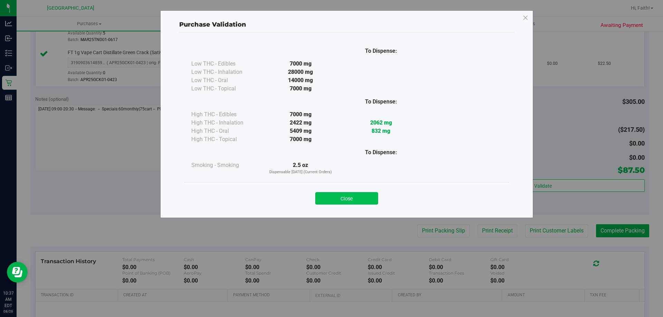
click at [357, 199] on button "Close" at bounding box center [346, 198] width 63 height 12
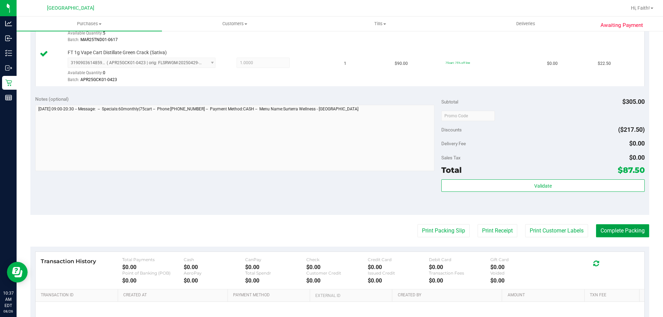
click at [613, 232] on button "Complete Packing" at bounding box center [622, 230] width 53 height 13
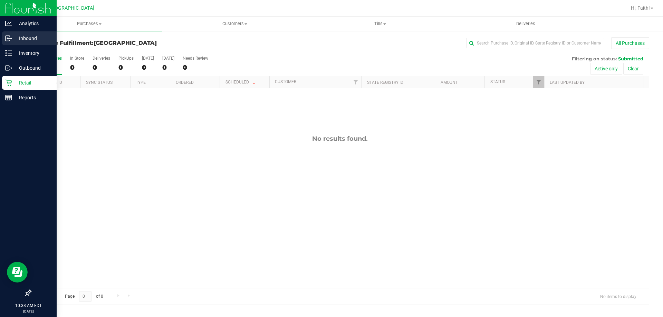
drag, startPoint x: 613, startPoint y: 232, endPoint x: 11, endPoint y: 43, distance: 630.6
click at [11, 43] on div "Inbound" at bounding box center [29, 38] width 55 height 14
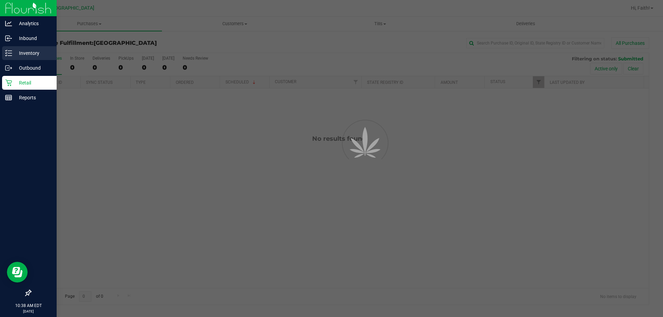
click at [11, 48] on div "Inventory" at bounding box center [29, 53] width 55 height 14
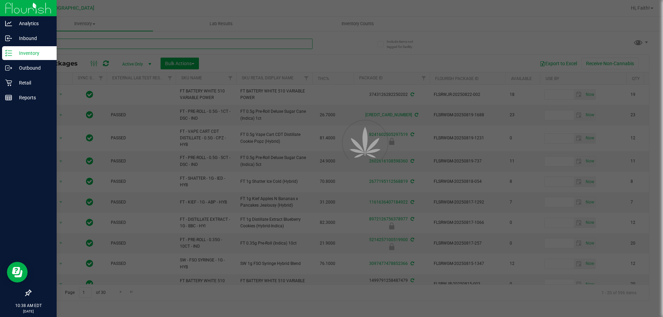
click at [99, 43] on input "text" at bounding box center [171, 44] width 282 height 10
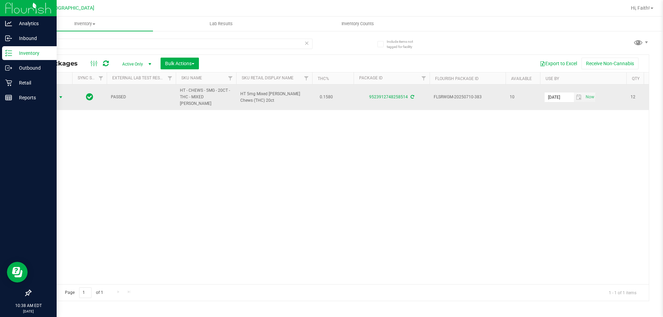
click at [44, 95] on span "Action" at bounding box center [47, 98] width 19 height 10
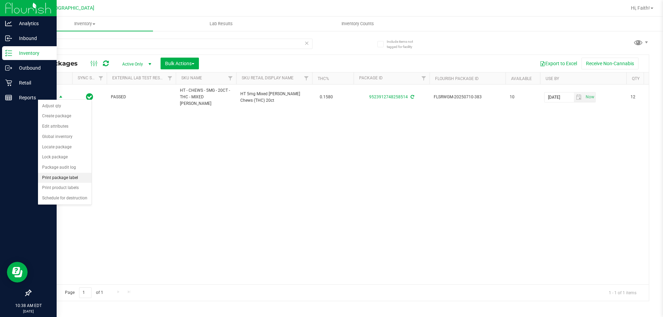
click at [68, 174] on li "Print package label" at bounding box center [65, 178] width 54 height 10
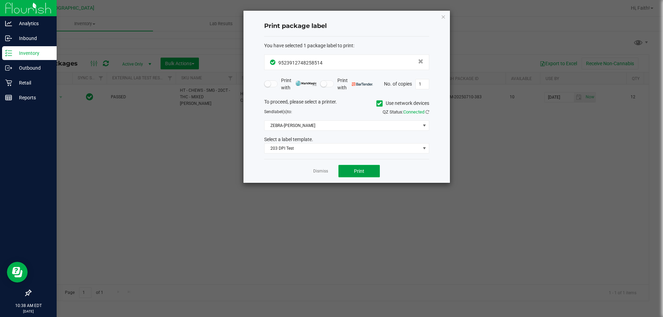
click at [359, 167] on button "Print" at bounding box center [358, 171] width 41 height 12
click at [443, 19] on icon "button" at bounding box center [443, 16] width 5 height 8
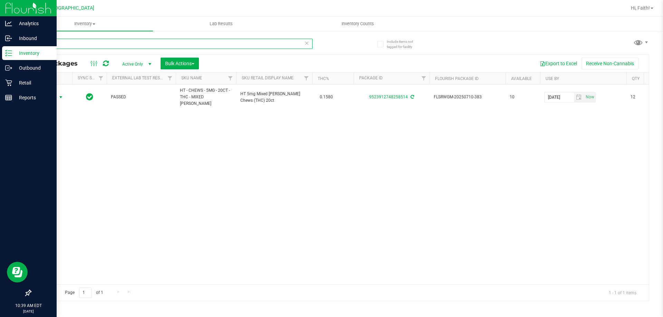
click at [97, 45] on input "8514" at bounding box center [171, 44] width 282 height 10
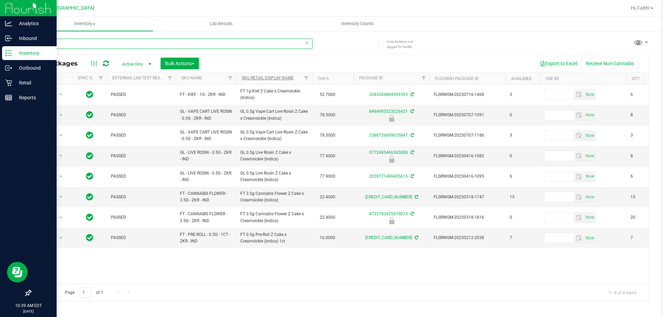
type input "zkr"
click at [282, 80] on link "Sku Retail Display Name" at bounding box center [268, 78] width 52 height 5
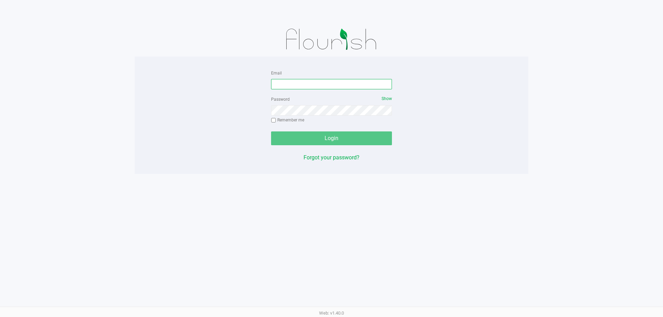
click at [310, 81] on input "Email" at bounding box center [331, 84] width 121 height 10
type input "fverity@liveparallel.com"
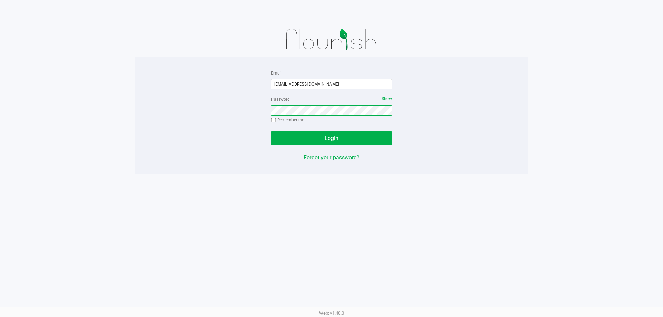
click at [271, 132] on button "Login" at bounding box center [331, 139] width 121 height 14
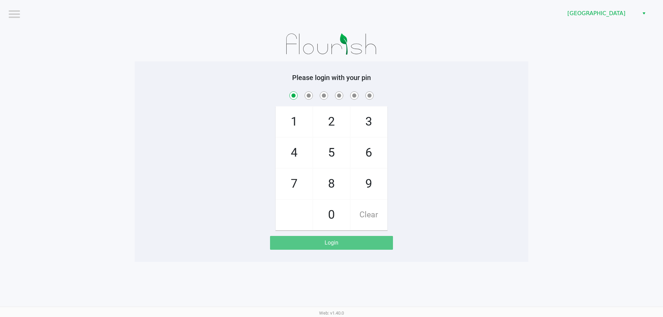
checkbox input "true"
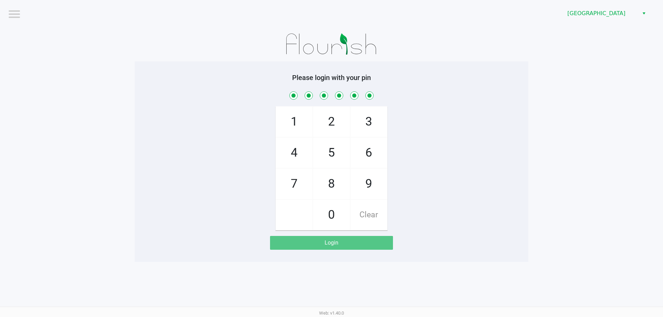
checkbox input "true"
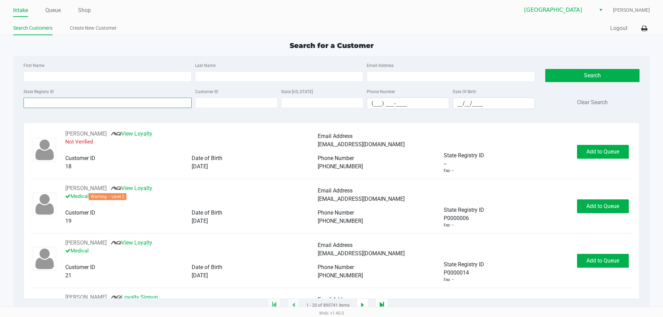
click at [147, 104] on input "State Registry ID" at bounding box center [107, 103] width 168 height 10
click at [183, 53] on div "Search for a Customer First Name Last Name Email Address State Registry ID Cust…" at bounding box center [331, 173] width 636 height 266
click at [134, 103] on input "State Registry ID" at bounding box center [107, 103] width 168 height 10
click at [182, 72] on input "First Name" at bounding box center [107, 76] width 168 height 10
click at [55, 13] on link "Queue" at bounding box center [53, 11] width 16 height 10
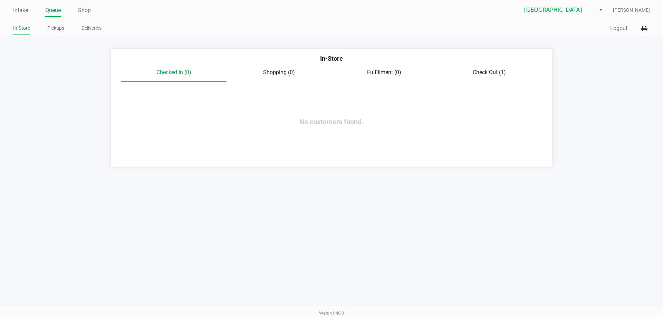
click at [20, 12] on link "Intake" at bounding box center [20, 11] width 15 height 10
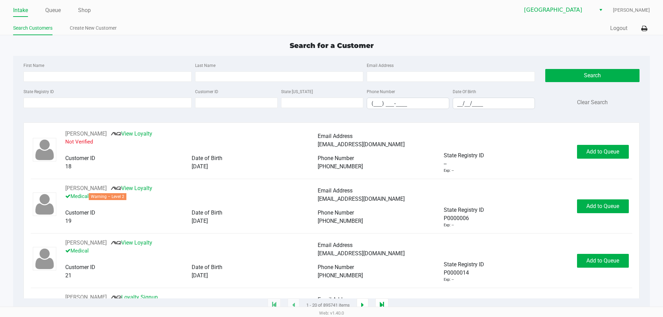
click at [74, 103] on input "State Registry ID" at bounding box center [107, 103] width 168 height 10
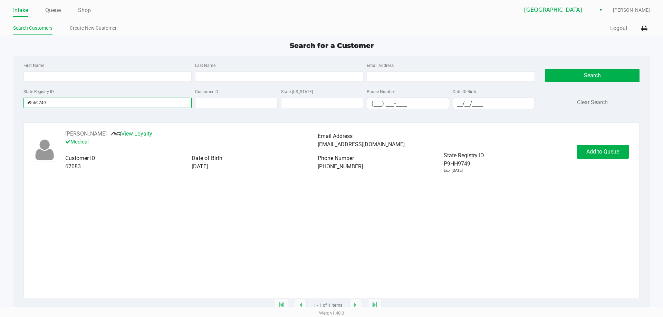
type input "p9hh9749"
click at [617, 157] on button "Add to Queue" at bounding box center [603, 152] width 52 height 14
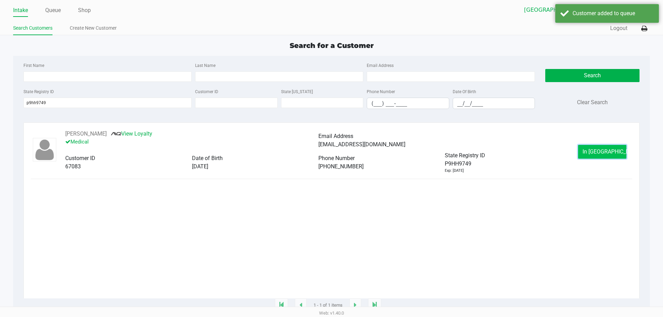
click at [598, 154] on span "In Queue" at bounding box center [612, 151] width 58 height 7
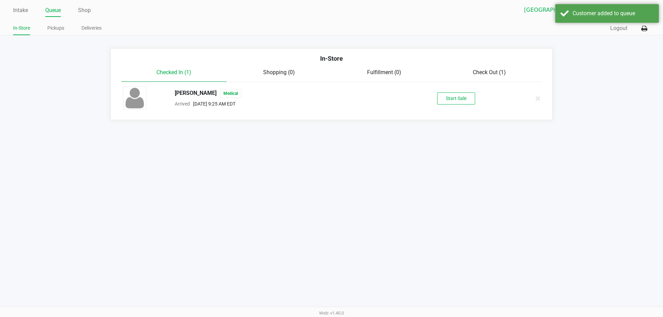
click at [464, 99] on button "Start Sale" at bounding box center [456, 99] width 38 height 12
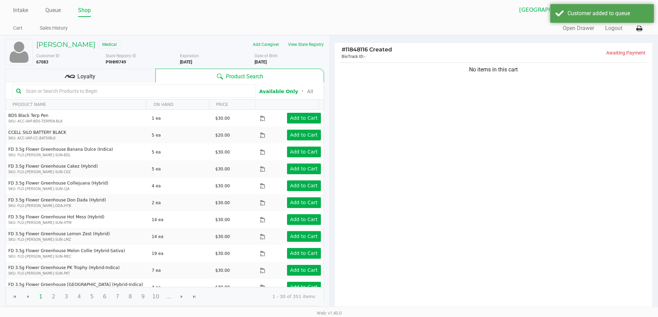
click at [132, 80] on div "Loyalty" at bounding box center [80, 76] width 150 height 14
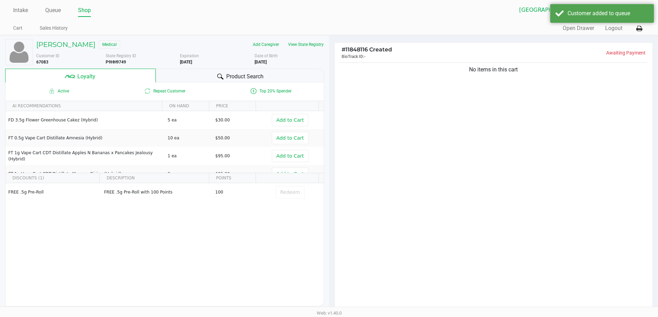
click at [317, 44] on button "View State Registry" at bounding box center [304, 44] width 40 height 11
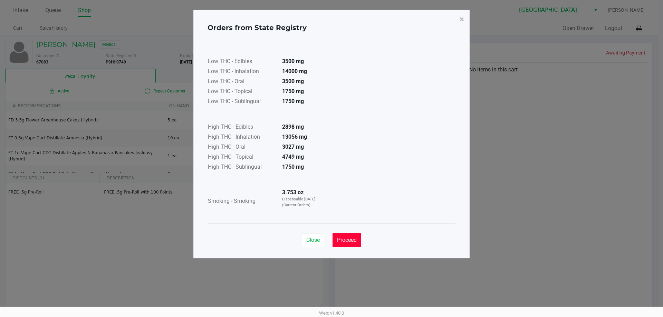
click at [352, 240] on span "Proceed" at bounding box center [347, 240] width 20 height 7
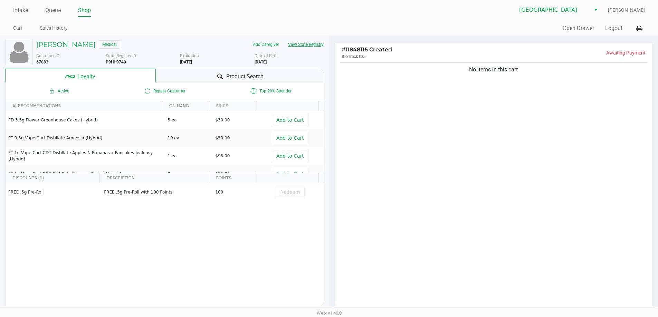
click at [231, 82] on div "Product Search" at bounding box center [240, 76] width 168 height 14
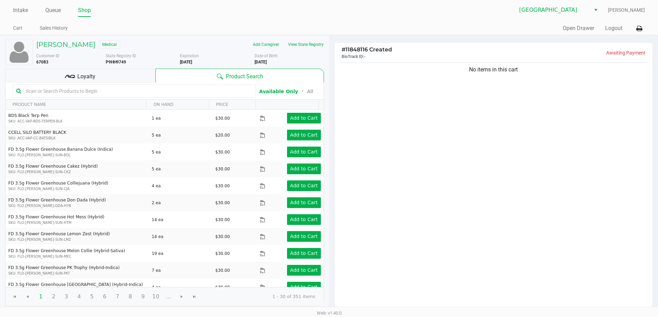
click at [198, 90] on input "text" at bounding box center [137, 91] width 229 height 10
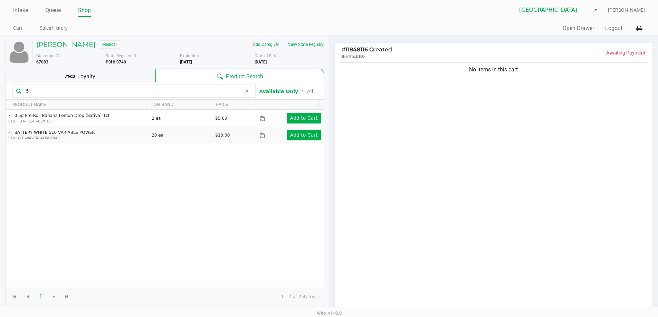
type input "5"
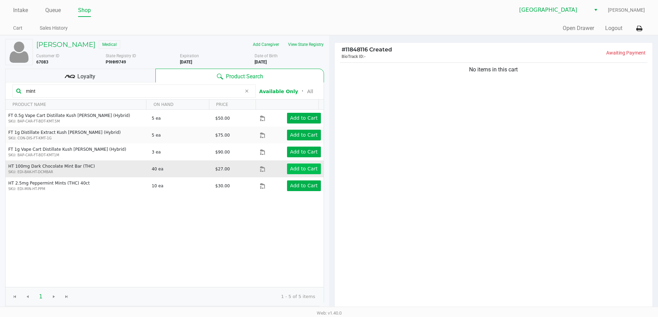
type input "mint"
click at [300, 168] on app-button-loader "Add to Cart" at bounding box center [304, 169] width 28 height 6
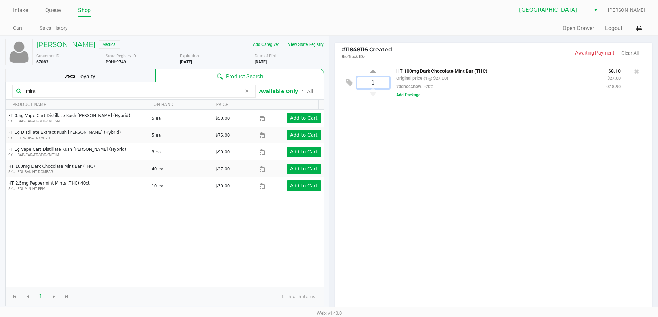
click at [380, 83] on input "1" at bounding box center [372, 82] width 31 height 11
type input "2"
click at [401, 153] on div "KAT BROOKS Medical Add Caregiver View State Registry Customer ID 67083 State Re…" at bounding box center [329, 215] width 658 height 361
click at [138, 93] on input "mint" at bounding box center [132, 91] width 218 height 10
type input "m"
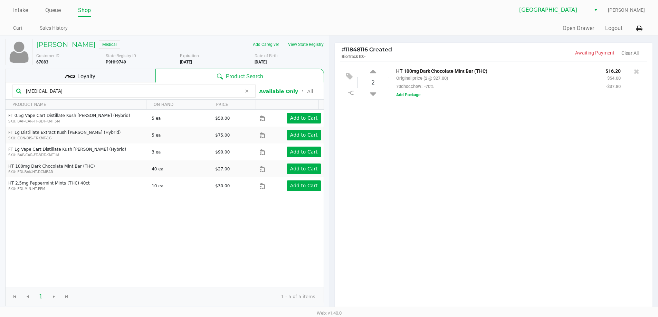
type input "balm"
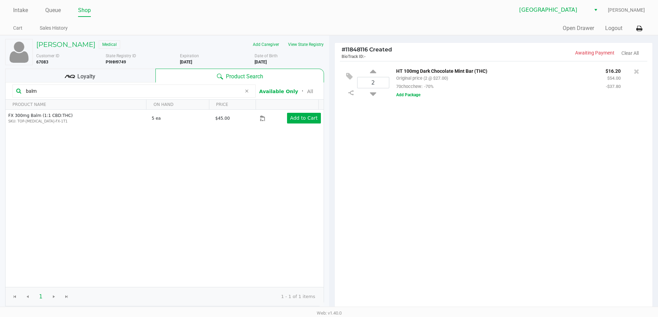
click at [115, 72] on div "Loyalty" at bounding box center [80, 76] width 150 height 14
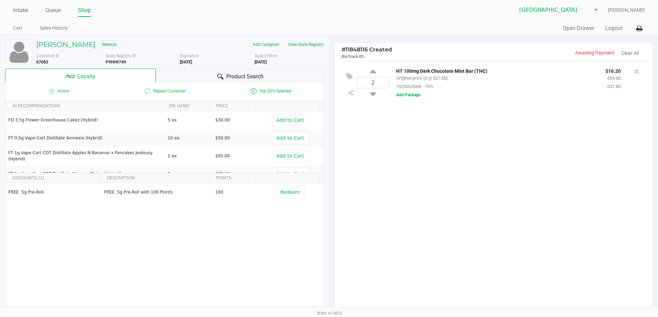
click at [319, 45] on button "View State Registry" at bounding box center [304, 44] width 40 height 11
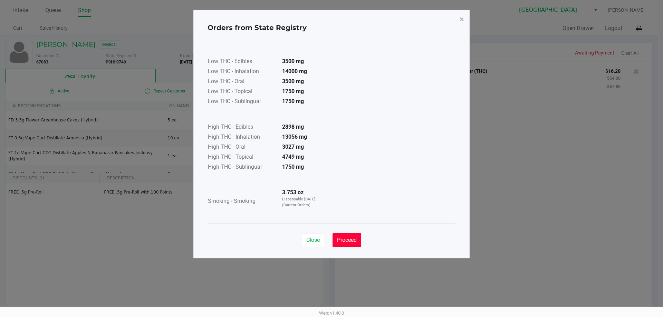
click at [348, 242] on span "Proceed" at bounding box center [347, 240] width 20 height 7
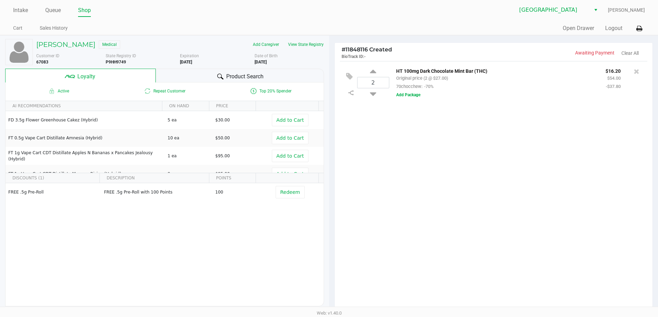
click at [199, 69] on div "Product Search" at bounding box center [240, 76] width 168 height 14
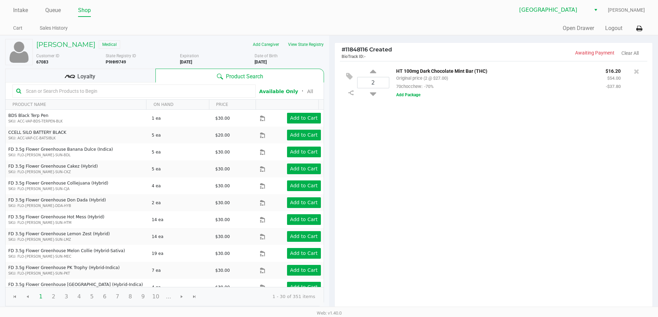
click at [152, 90] on input "text" at bounding box center [137, 91] width 229 height 10
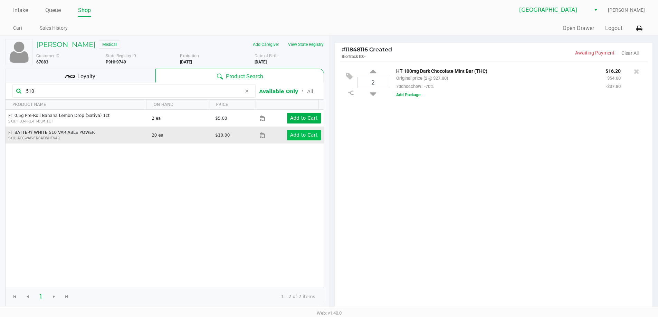
click at [298, 137] on app-button-loader "Add to Cart" at bounding box center [304, 135] width 28 height 6
click at [199, 92] on input "510" at bounding box center [132, 91] width 218 height 10
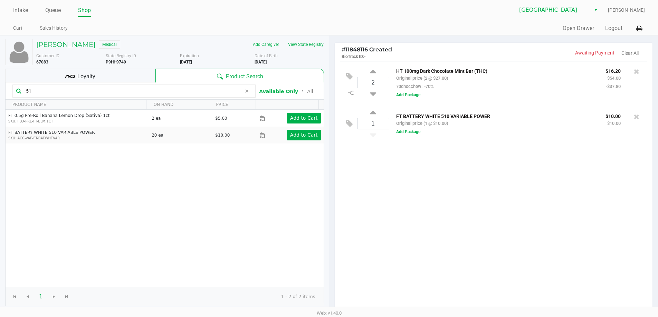
type input "5"
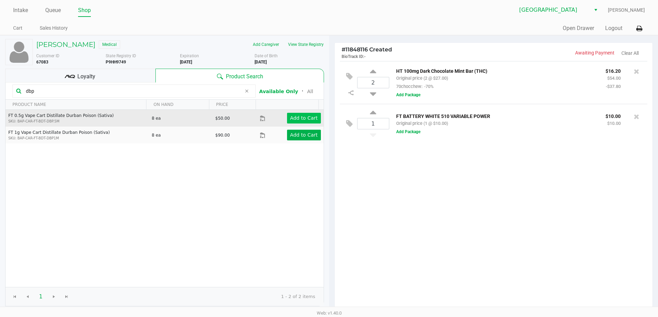
click at [291, 114] on button "Add to Cart" at bounding box center [304, 118] width 34 height 11
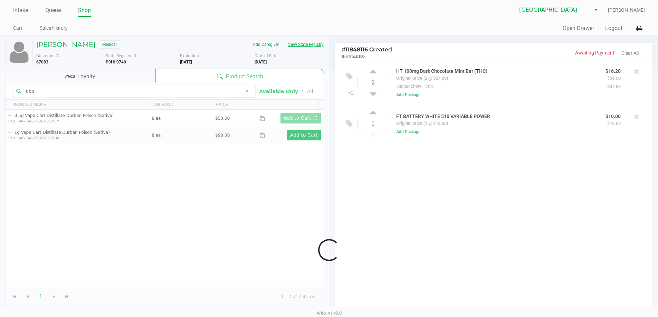
click at [300, 44] on button "View State Registry" at bounding box center [304, 44] width 40 height 11
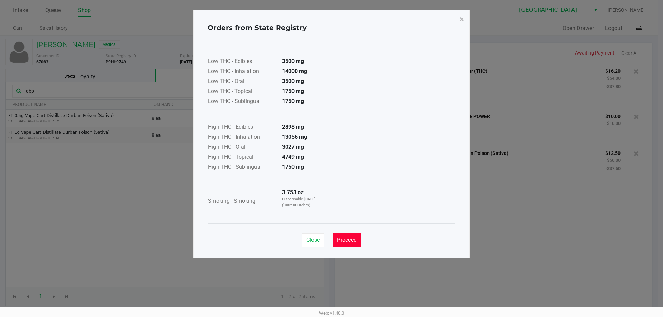
click at [340, 245] on button "Proceed" at bounding box center [347, 240] width 29 height 14
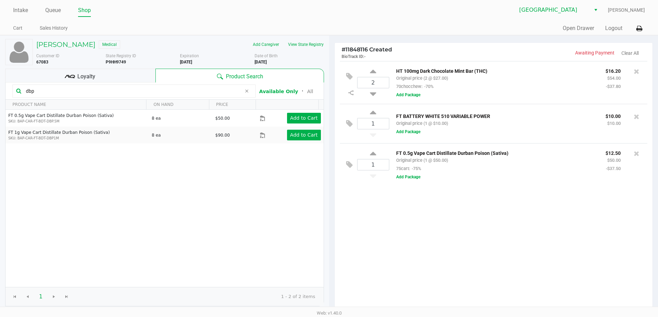
click at [85, 89] on input "dbp" at bounding box center [132, 91] width 218 height 10
type input "d"
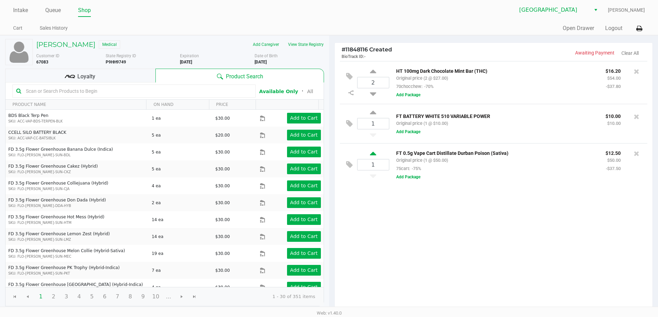
click at [373, 157] on icon at bounding box center [373, 155] width 6 height 9
type input "2"
click at [141, 62] on div "State Registry ID P9HH9749" at bounding box center [143, 59] width 75 height 12
click at [141, 78] on div "Loyalty" at bounding box center [80, 76] width 150 height 14
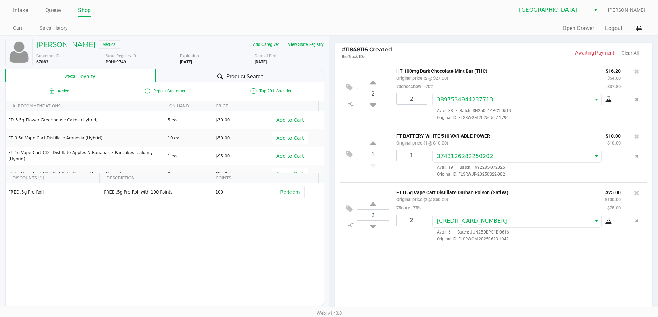
scroll to position [79, 0]
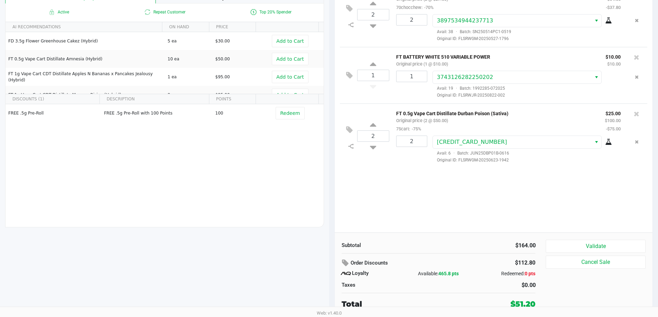
click at [642, 252] on button "Validate" at bounding box center [595, 246] width 99 height 13
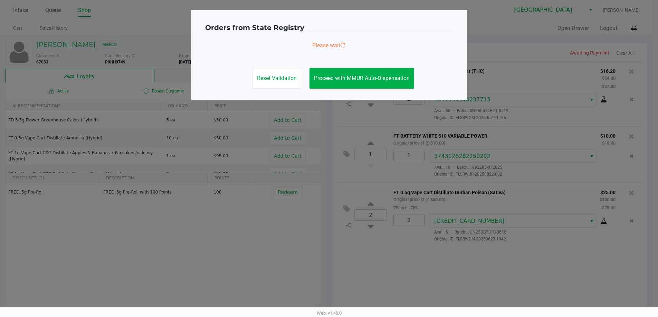
scroll to position [0, 0]
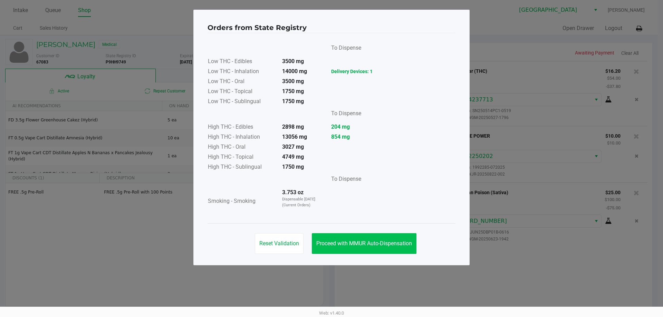
click at [352, 244] on span "Proceed with MMUR Auto-Dispensation" at bounding box center [364, 243] width 96 height 7
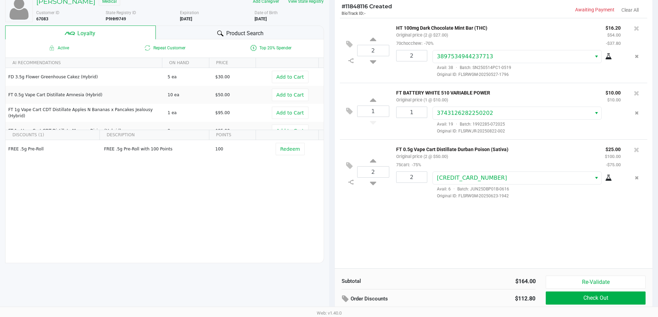
scroll to position [79, 0]
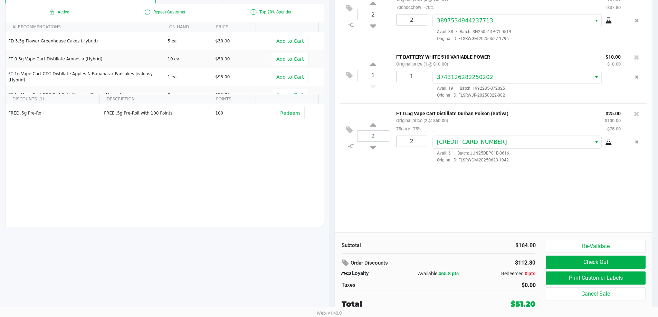
click at [556, 278] on button "Print Customer Labels" at bounding box center [595, 278] width 99 height 13
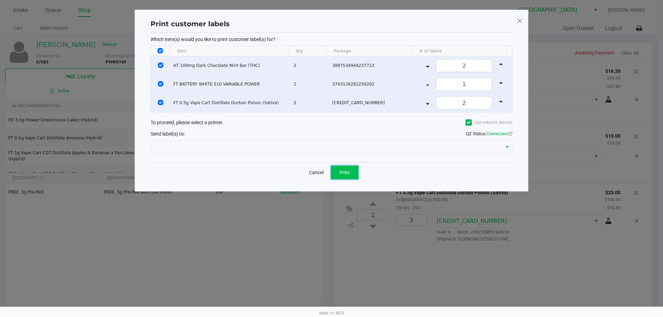
click at [338, 173] on button "Print" at bounding box center [345, 173] width 28 height 14
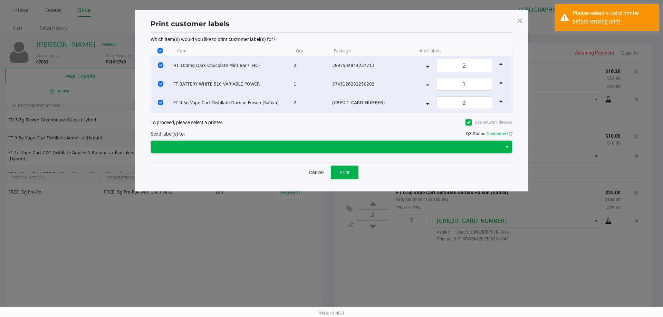
click at [251, 149] on span at bounding box center [326, 147] width 343 height 8
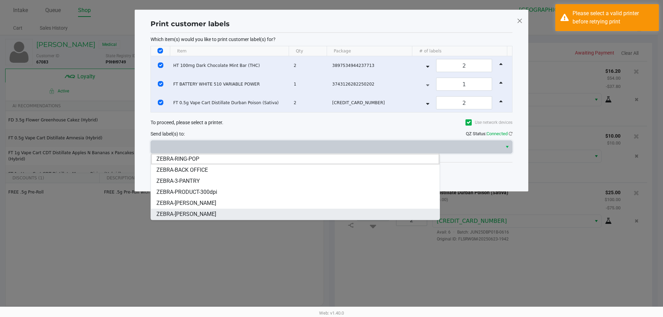
click at [195, 214] on span "ZEBRA-LIONEL-RICHIE" at bounding box center [186, 214] width 60 height 8
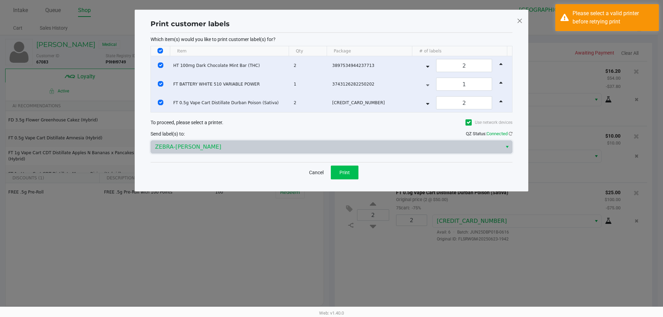
click at [342, 178] on button "Print" at bounding box center [345, 173] width 28 height 14
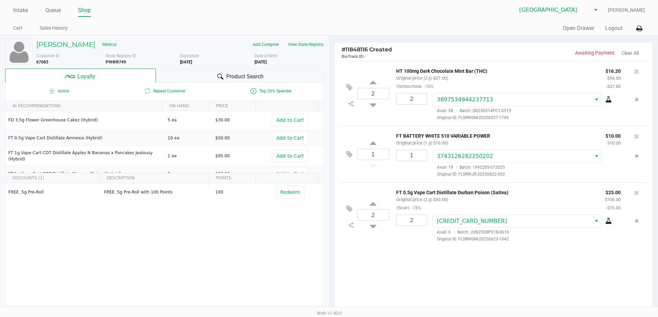
click at [644, 22] on button at bounding box center [638, 28] width 11 height 13
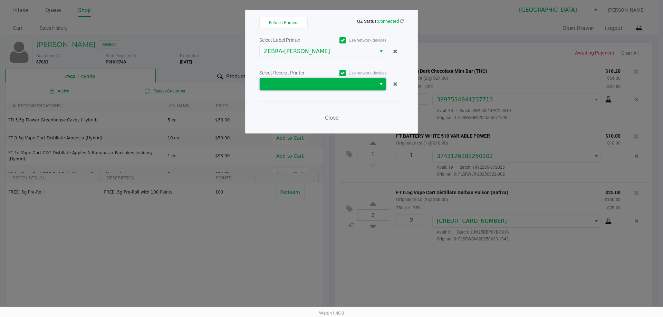
click at [346, 88] on span at bounding box center [318, 84] width 116 height 12
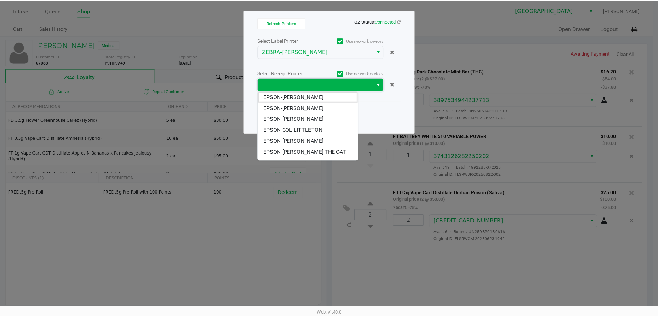
scroll to position [41, 0]
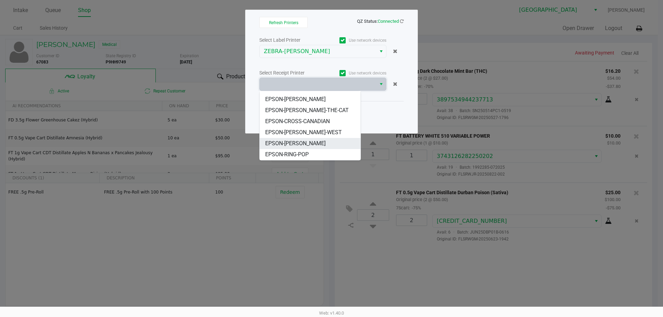
click at [314, 144] on span "EPSON-LIONEL-RICHIE" at bounding box center [295, 144] width 60 height 8
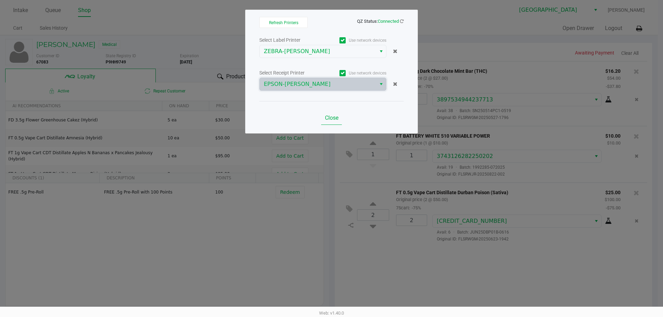
click at [332, 115] on span "Close" at bounding box center [331, 118] width 13 height 7
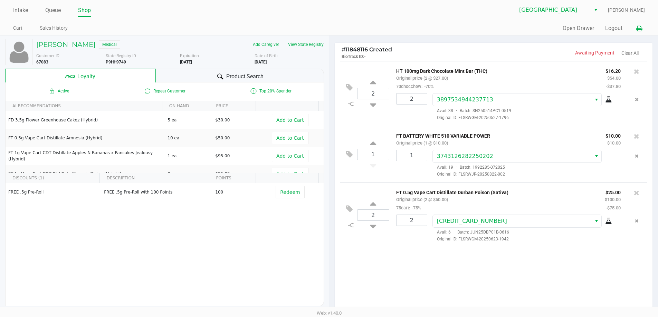
scroll to position [79, 0]
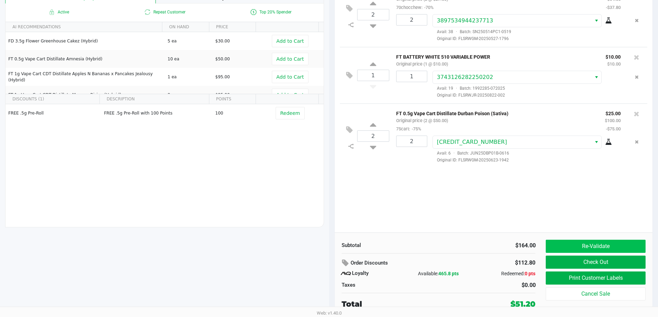
click at [614, 241] on button "Re-Validate" at bounding box center [595, 246] width 99 height 13
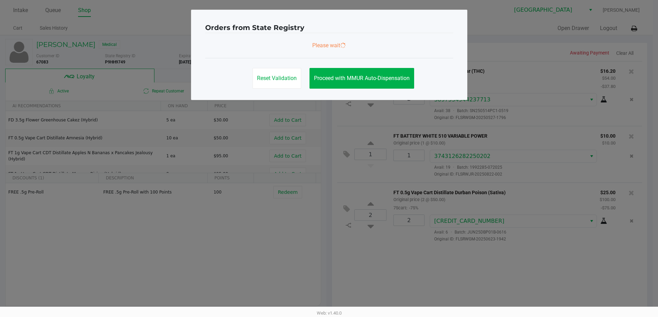
scroll to position [0, 0]
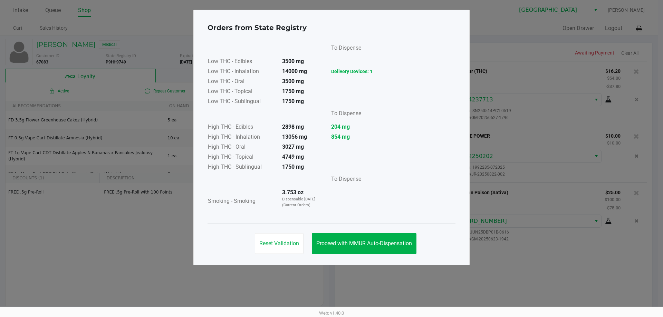
click at [367, 242] on span "Proceed with MMUR Auto-Dispensation" at bounding box center [364, 243] width 96 height 7
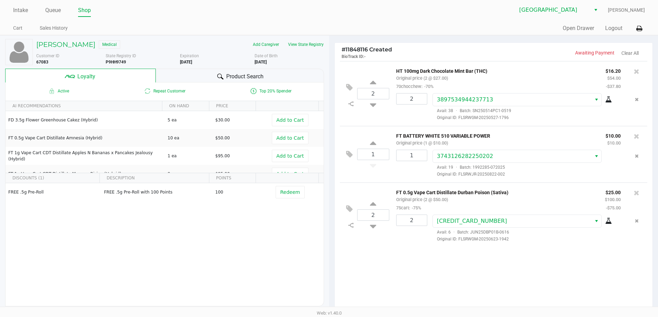
scroll to position [79, 0]
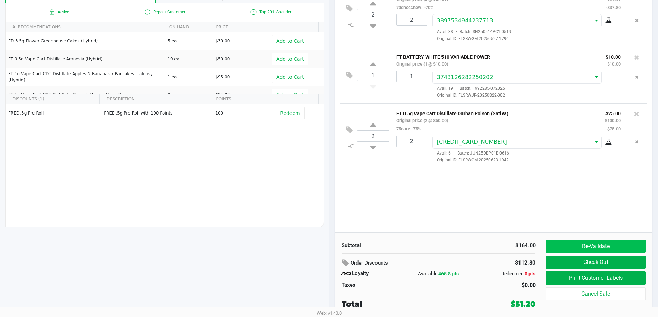
click at [619, 245] on button "Re-Validate" at bounding box center [595, 246] width 99 height 13
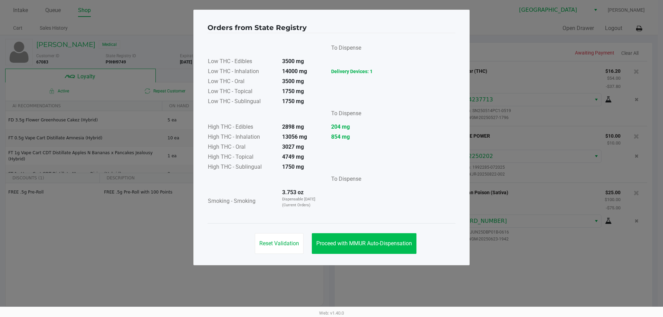
click at [401, 242] on span "Proceed with MMUR Auto-Dispensation" at bounding box center [364, 243] width 96 height 7
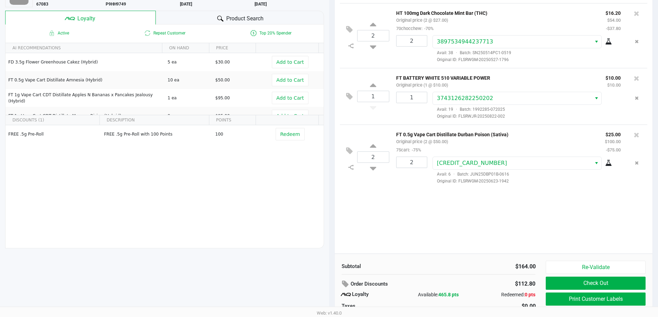
scroll to position [79, 0]
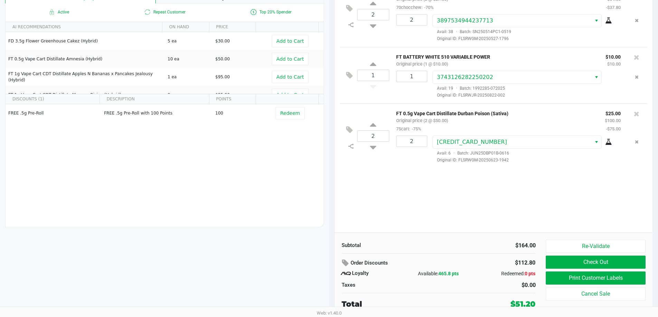
click at [604, 265] on button "Check Out" at bounding box center [595, 262] width 99 height 13
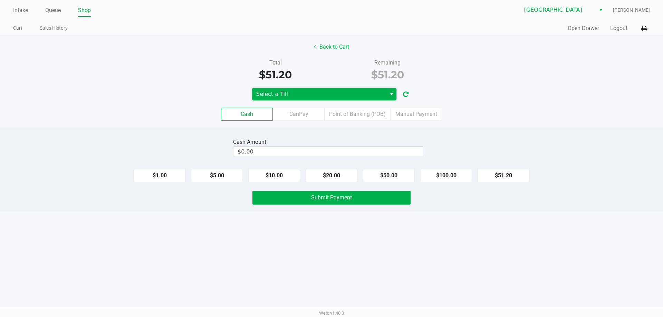
click at [362, 90] on span "Select a Till" at bounding box center [319, 94] width 126 height 8
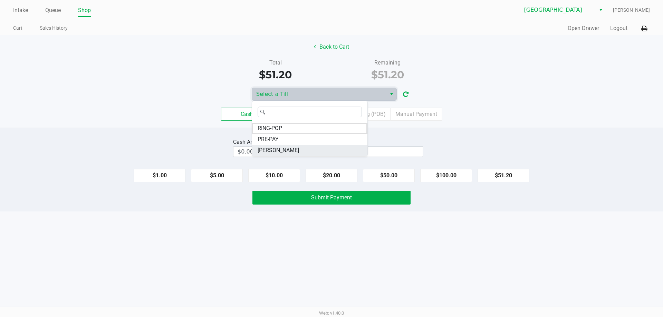
click at [279, 152] on span "LIONEL-RICHIE" at bounding box center [278, 150] width 41 height 8
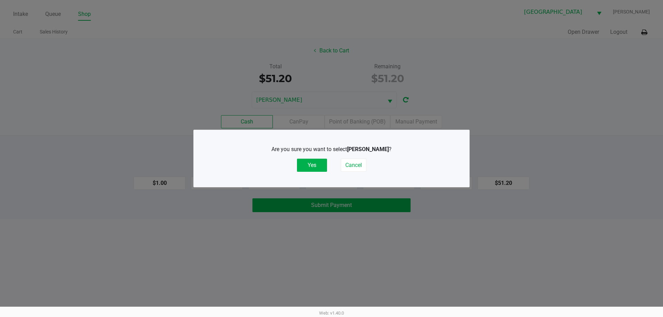
click at [314, 167] on button "Yes" at bounding box center [312, 165] width 30 height 13
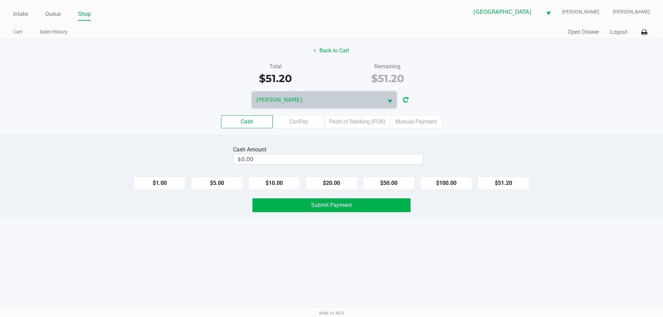
click at [337, 161] on input "$0.00" at bounding box center [327, 159] width 189 height 10
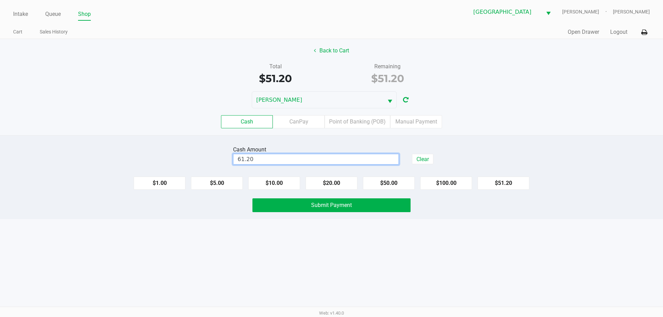
click at [333, 264] on div "Intake Queue Shop Orange Park WC LIONEL-RICHIE Faith Verity Cart Sales History …" at bounding box center [331, 158] width 663 height 317
type input "$61.20"
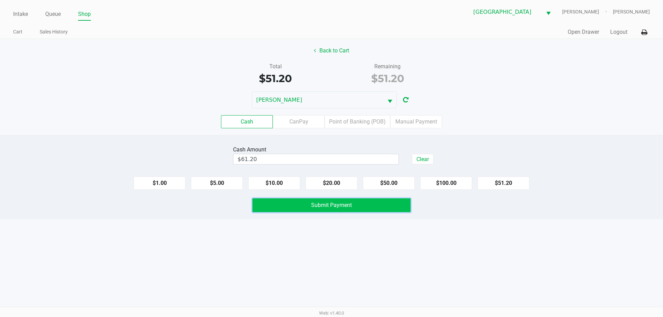
click at [381, 208] on button "Submit Payment" at bounding box center [331, 206] width 158 height 14
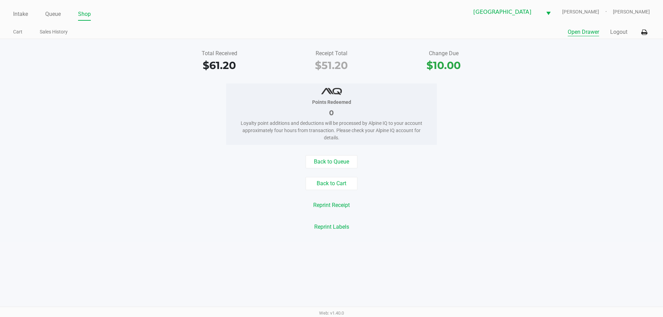
click at [586, 32] on button "Open Drawer" at bounding box center [583, 32] width 31 height 8
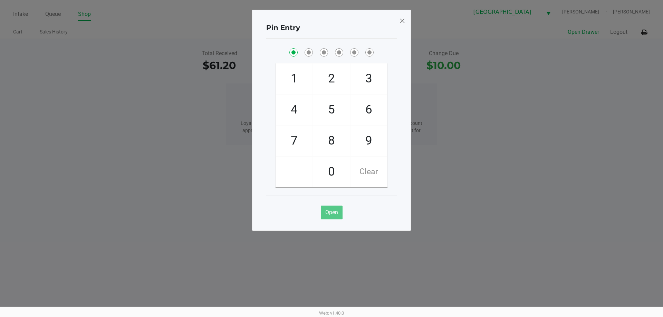
checkbox input "true"
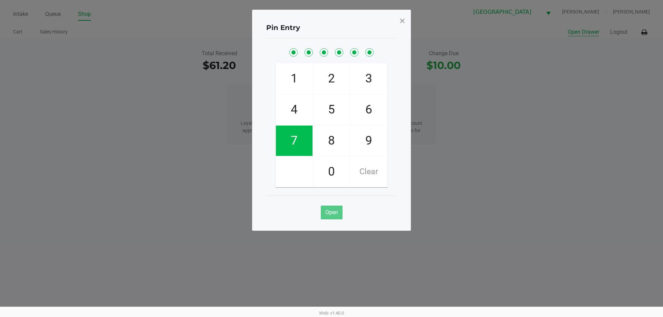
checkbox input "true"
click at [404, 22] on span at bounding box center [402, 20] width 6 height 11
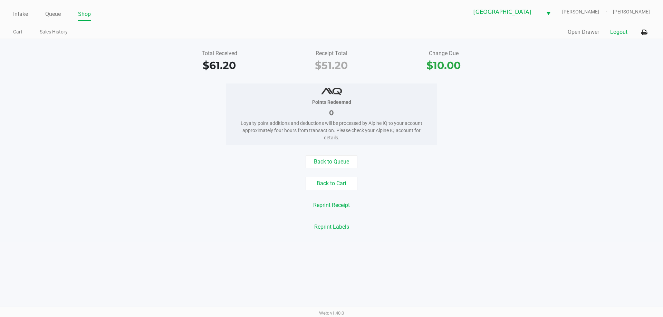
click at [615, 35] on button "Logout" at bounding box center [618, 32] width 17 height 8
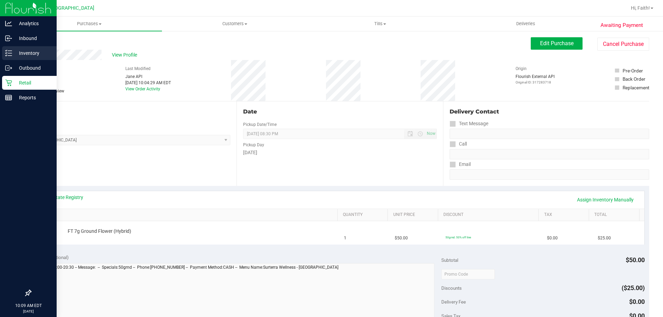
click at [4, 50] on div "Inventory" at bounding box center [29, 53] width 55 height 14
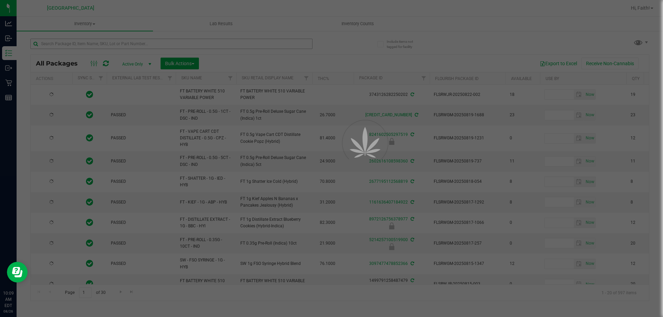
click at [123, 43] on div at bounding box center [331, 158] width 663 height 317
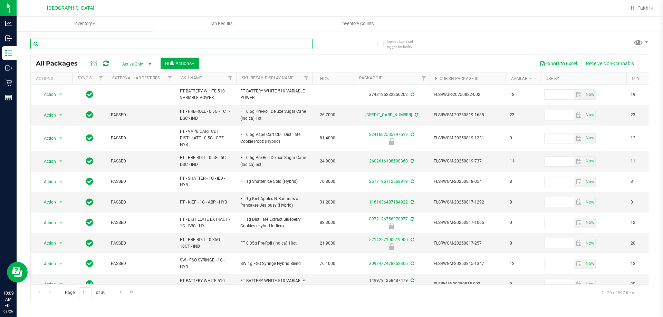
click at [123, 43] on input "text" at bounding box center [171, 44] width 282 height 10
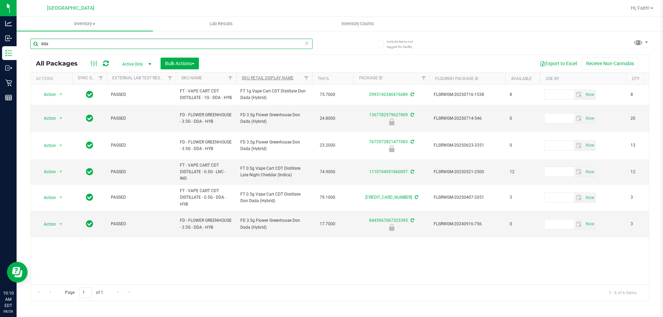
type input "dda"
click at [271, 76] on link "Sku Retail Display Name" at bounding box center [268, 78] width 52 height 5
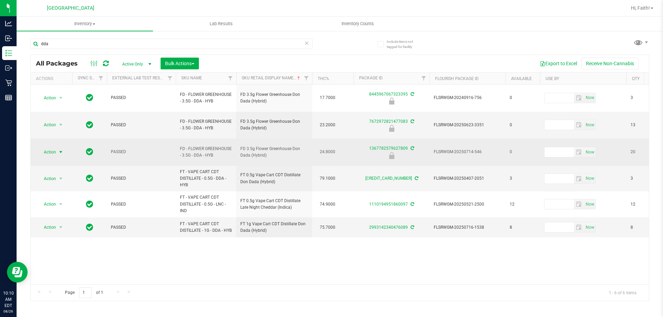
click at [55, 147] on span "Action" at bounding box center [47, 152] width 19 height 10
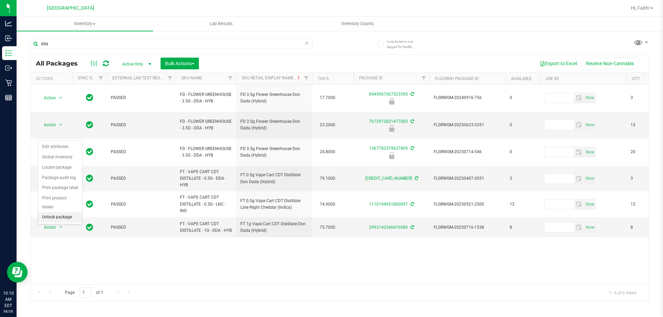
click at [59, 212] on li "Unlock package" at bounding box center [60, 217] width 44 height 10
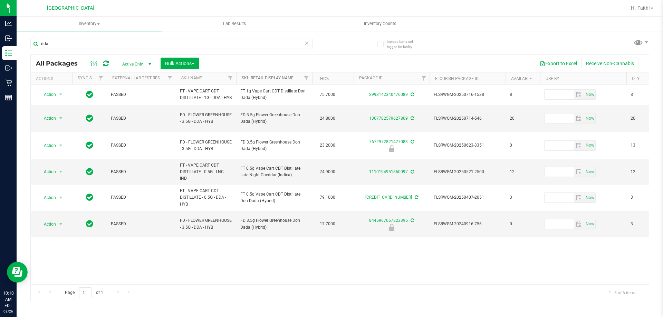
click at [277, 78] on link "Sku Retail Display Name" at bounding box center [268, 78] width 52 height 5
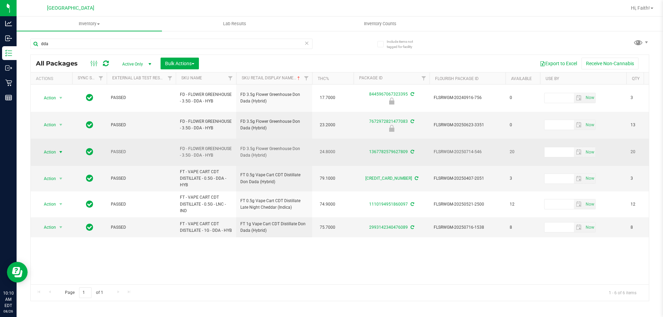
click at [59, 150] on span "select" at bounding box center [61, 153] width 6 height 6
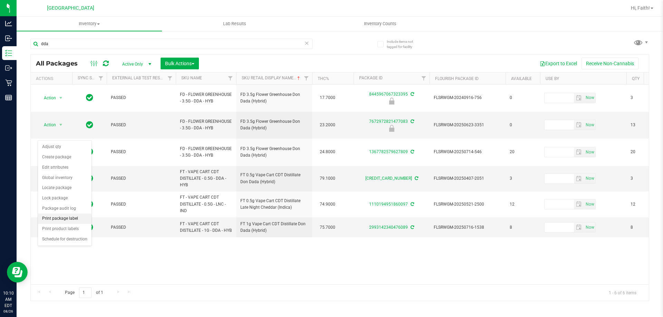
click at [64, 216] on li "Print package label" at bounding box center [65, 219] width 54 height 10
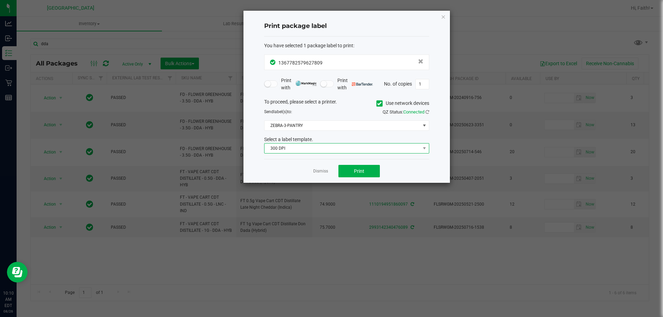
click at [335, 145] on span "300 DPI" at bounding box center [343, 149] width 156 height 10
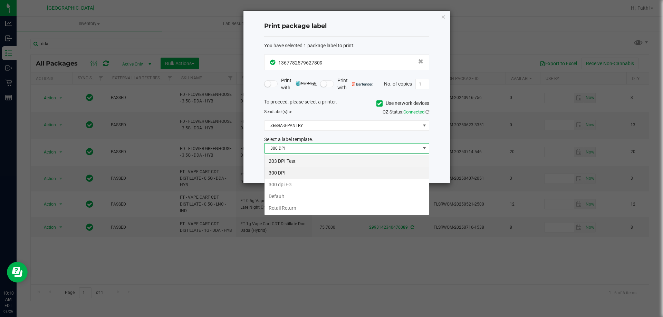
scroll to position [10, 165]
click at [284, 165] on li "203 DPI Test" at bounding box center [347, 161] width 164 height 12
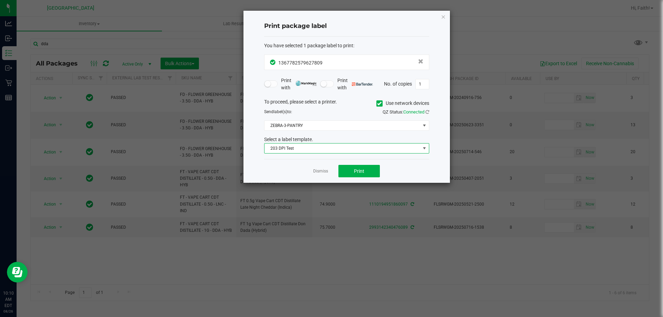
click at [290, 137] on div "Select a label template." at bounding box center [346, 139] width 175 height 7
click at [290, 133] on div "To proceed, please select a printer. Use network devices Send label(s) to: QZ S…" at bounding box center [346, 126] width 165 height 56
click at [287, 128] on span "ZEBRA-3-PANTRY" at bounding box center [343, 126] width 156 height 10
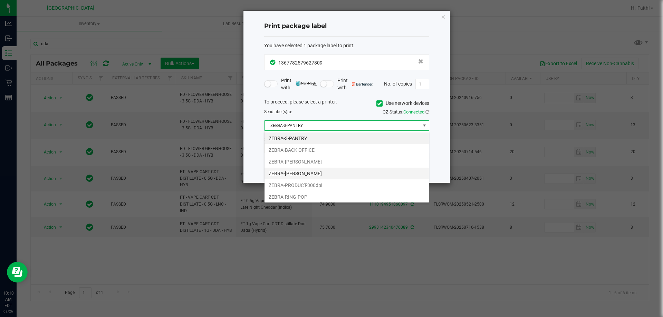
click at [301, 172] on li "ZEBRA-LIONEL-RICHIE" at bounding box center [347, 174] width 164 height 12
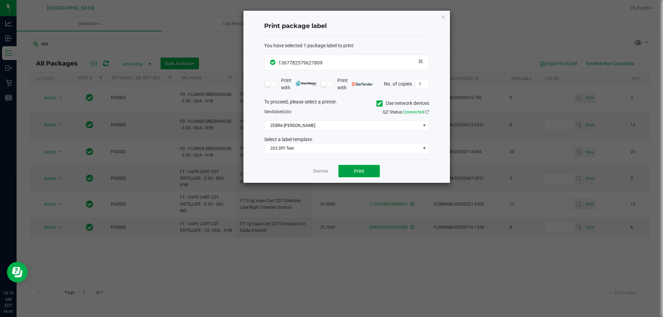
click at [355, 169] on span "Print" at bounding box center [359, 172] width 10 height 6
click at [443, 16] on icon "button" at bounding box center [443, 16] width 5 height 8
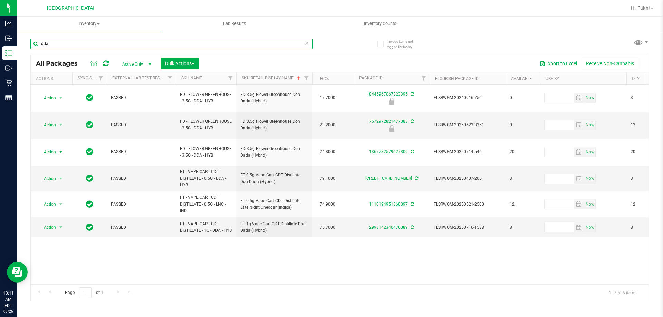
click at [254, 44] on input "dda" at bounding box center [171, 44] width 282 height 10
click at [307, 44] on icon at bounding box center [306, 43] width 5 height 8
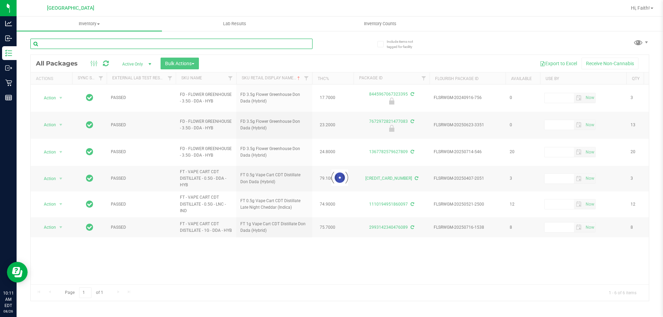
click at [290, 44] on input "text" at bounding box center [171, 44] width 282 height 10
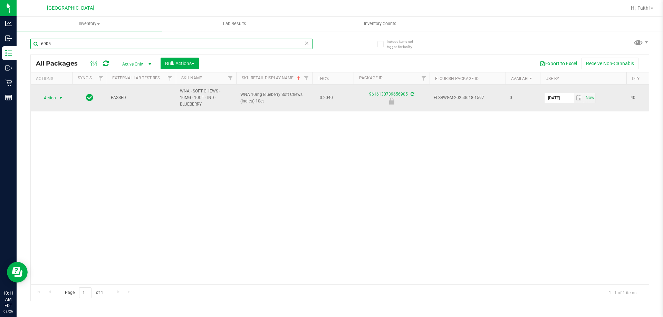
type input "6905"
click at [57, 99] on span "select" at bounding box center [61, 98] width 9 height 10
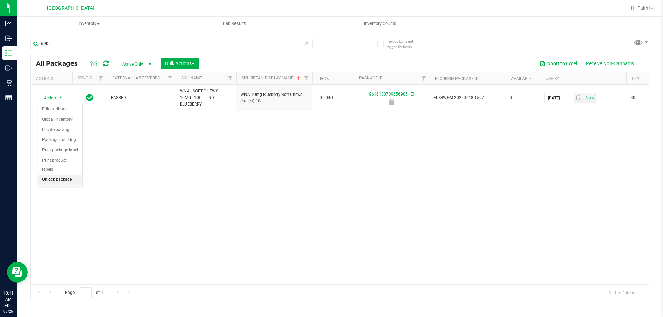
click at [61, 175] on li "Unlock package" at bounding box center [60, 180] width 44 height 10
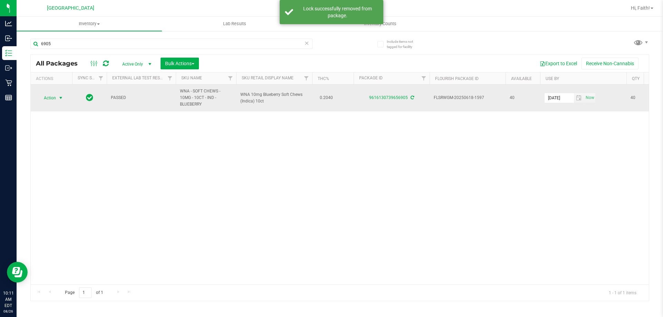
click at [59, 101] on span "select" at bounding box center [61, 98] width 9 height 10
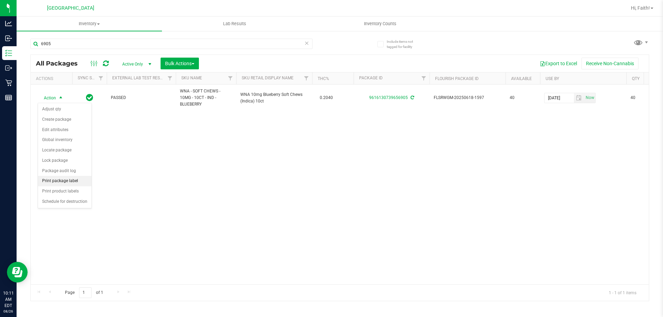
click at [57, 182] on li "Print package label" at bounding box center [65, 181] width 54 height 10
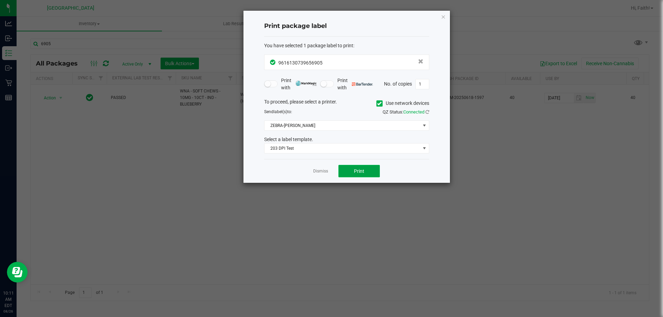
click at [364, 173] on span "Print" at bounding box center [359, 172] width 10 height 6
click at [442, 15] on icon "button" at bounding box center [443, 16] width 5 height 8
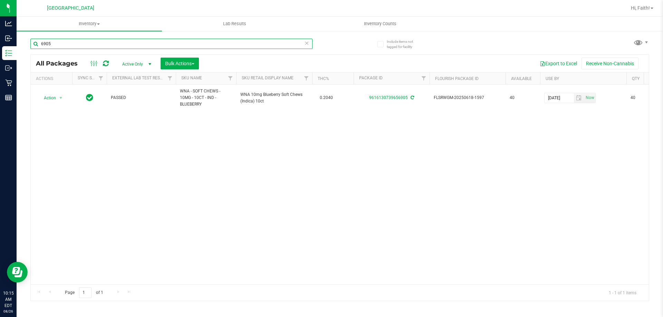
click at [202, 42] on input "6905" at bounding box center [171, 44] width 282 height 10
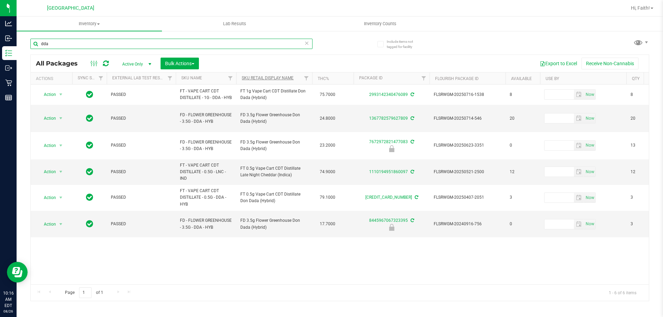
type input "dda"
click at [271, 77] on link "Sku Retail Display Name" at bounding box center [268, 78] width 52 height 5
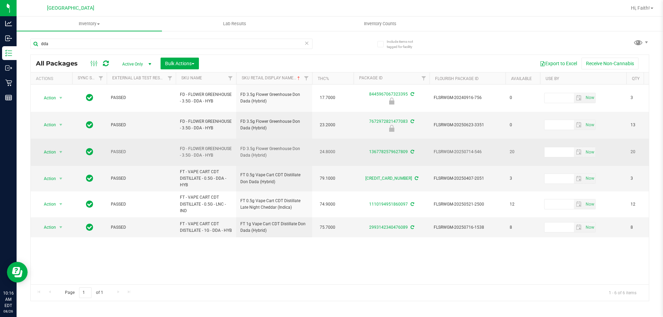
click at [512, 149] on span "20" at bounding box center [523, 152] width 26 height 7
click at [60, 150] on span "select" at bounding box center [61, 153] width 6 height 6
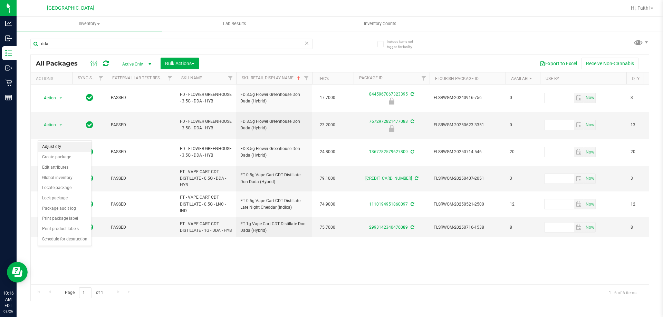
click at [63, 147] on li "Adjust qty" at bounding box center [65, 147] width 54 height 10
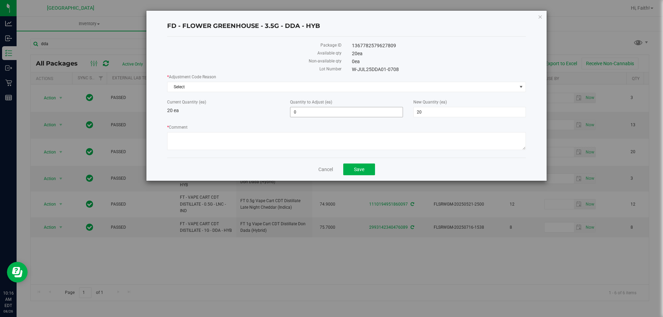
click at [326, 114] on span "0 0" at bounding box center [346, 112] width 113 height 10
type input "5"
type input "25"
click at [344, 100] on label "Quantity to Adjust (ea)" at bounding box center [346, 102] width 113 height 6
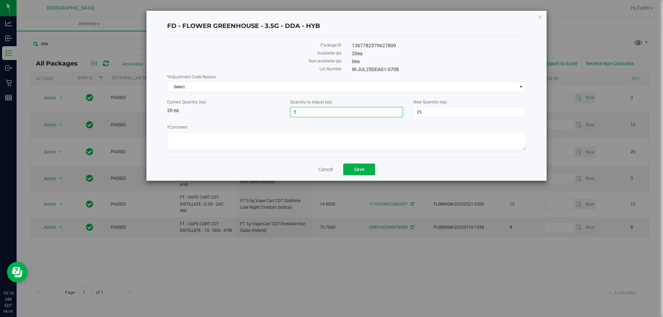
click at [344, 107] on input "5" at bounding box center [346, 112] width 112 height 10
click at [310, 138] on textarea "* Comment" at bounding box center [346, 141] width 359 height 18
click at [292, 144] on textarea "* Comment" at bounding box center [346, 141] width 359 height 18
type textarea "E"
type textarea "+5 units due to PO variance -FV"
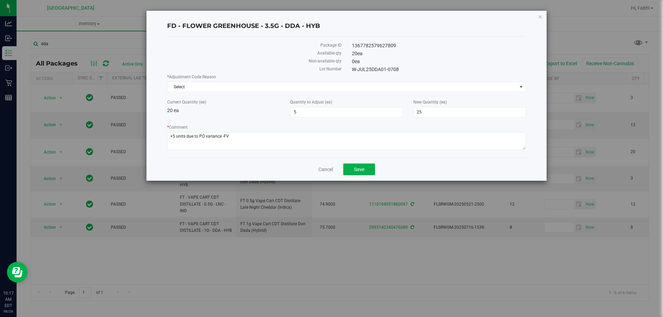
click at [232, 120] on div "* Adjustment Code Reason Select Select Depleted Inventory Audit Mistake Moistur…" at bounding box center [346, 113] width 359 height 78
click at [362, 167] on span "Save" at bounding box center [359, 170] width 10 height 6
click at [208, 85] on span "Select" at bounding box center [341, 87] width 349 height 10
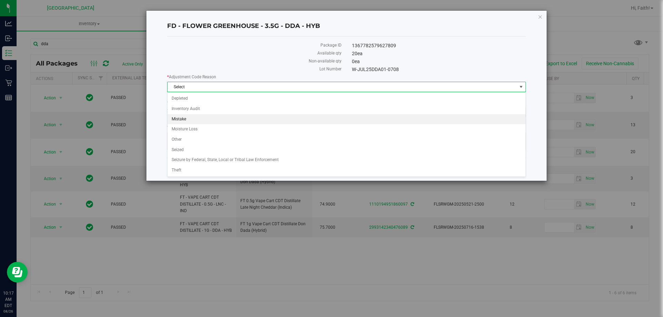
click at [193, 122] on li "Mistake" at bounding box center [346, 119] width 358 height 10
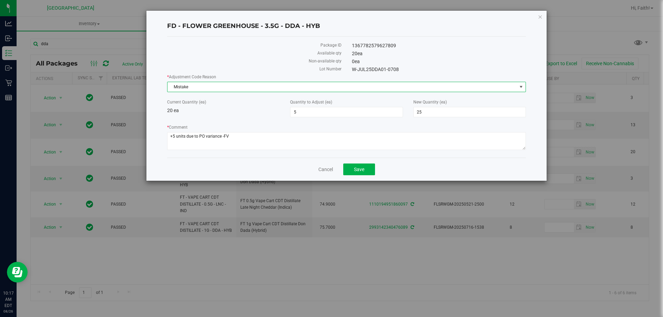
click at [214, 113] on div "Current Quantity (ea) 20 ea" at bounding box center [223, 106] width 123 height 15
click at [358, 170] on span "Save" at bounding box center [359, 170] width 10 height 6
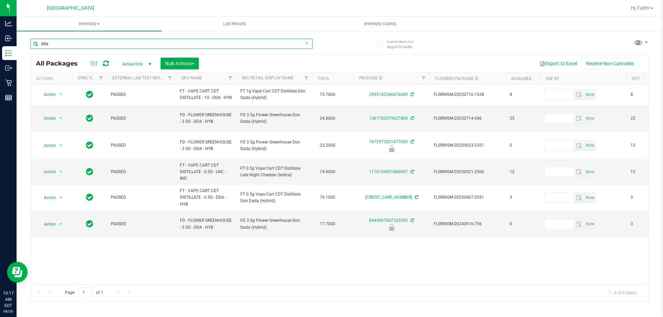
click at [73, 42] on input "dda" at bounding box center [171, 44] width 282 height 10
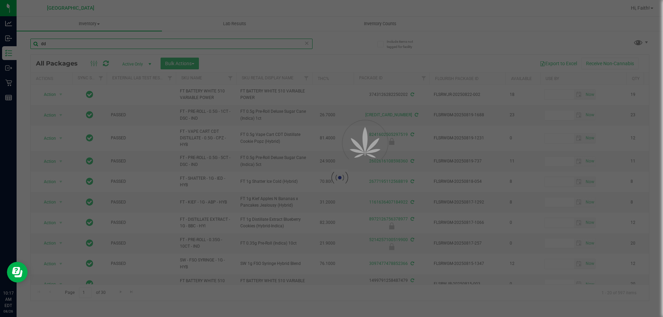
type input "d"
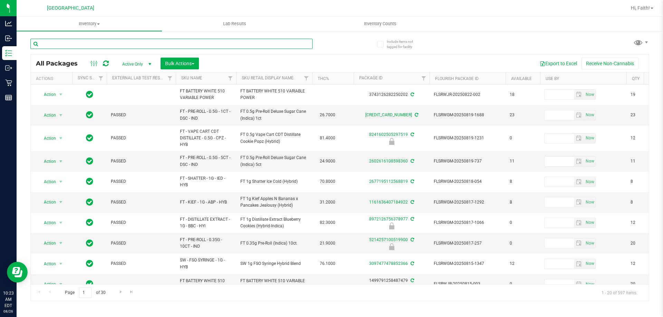
click at [150, 44] on input "text" at bounding box center [171, 44] width 282 height 10
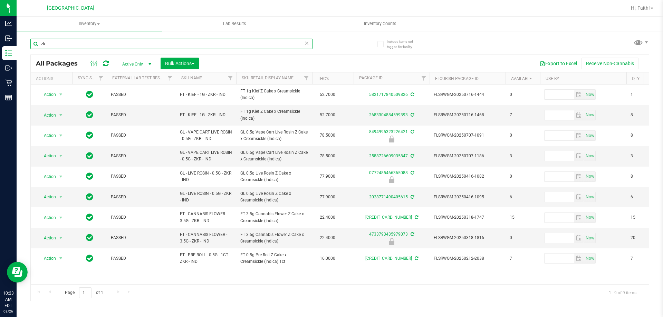
type input "z"
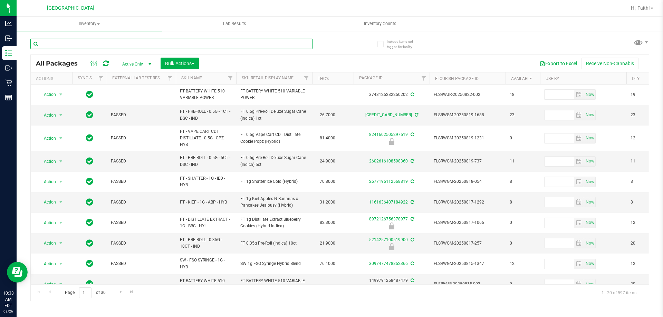
click at [131, 44] on input "text" at bounding box center [171, 44] width 282 height 10
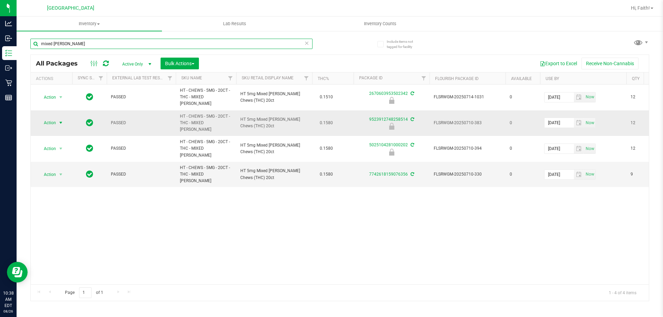
type input "mixed berry"
click at [57, 118] on span "select" at bounding box center [61, 123] width 9 height 10
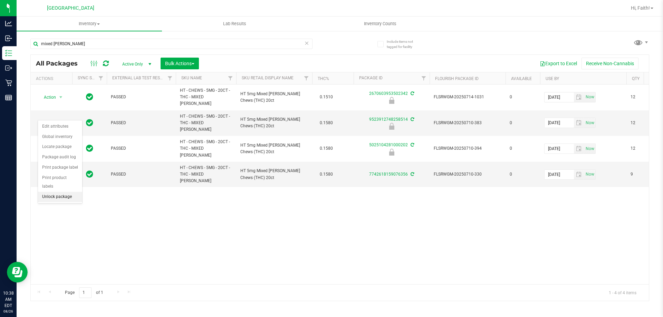
click at [58, 192] on li "Unlock package" at bounding box center [60, 197] width 44 height 10
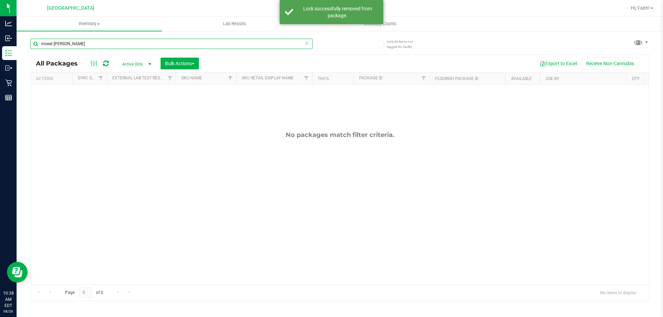
click at [98, 40] on input "mixed berry" at bounding box center [171, 44] width 282 height 10
type input "m"
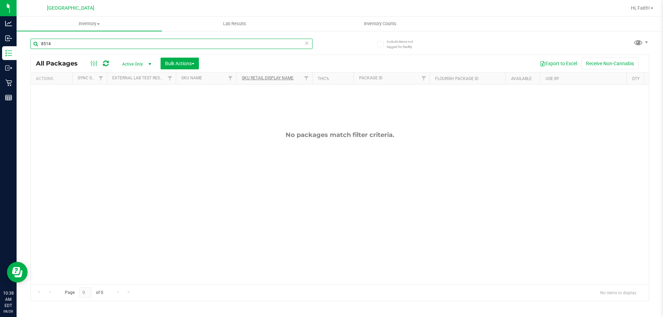
type input "8514"
click at [284, 77] on link "Sku Retail Display Name" at bounding box center [268, 78] width 52 height 5
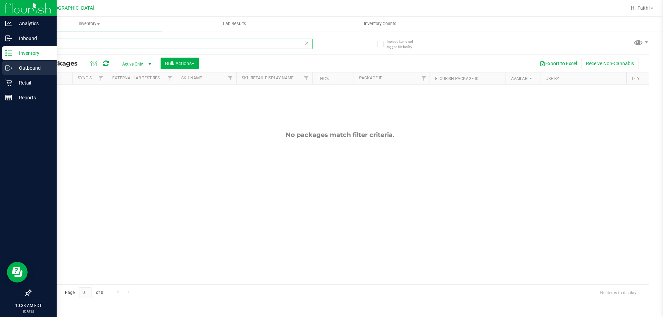
drag, startPoint x: 52, startPoint y: 45, endPoint x: 0, endPoint y: 63, distance: 55.3
click at [0, 63] on div "Analytics Inbound Inventory Outbound Retail Reports 10:38 AM EDT 08/26/2025 08/…" at bounding box center [331, 158] width 663 height 317
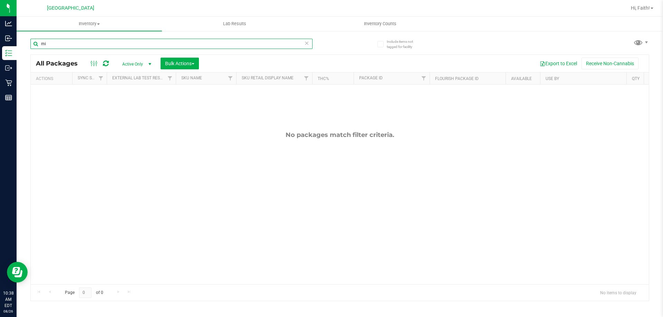
type input "m"
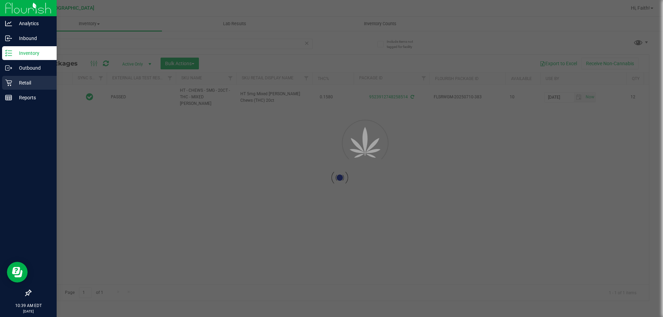
click at [9, 88] on div "Retail" at bounding box center [29, 83] width 55 height 14
